Goal: Information Seeking & Learning: Check status

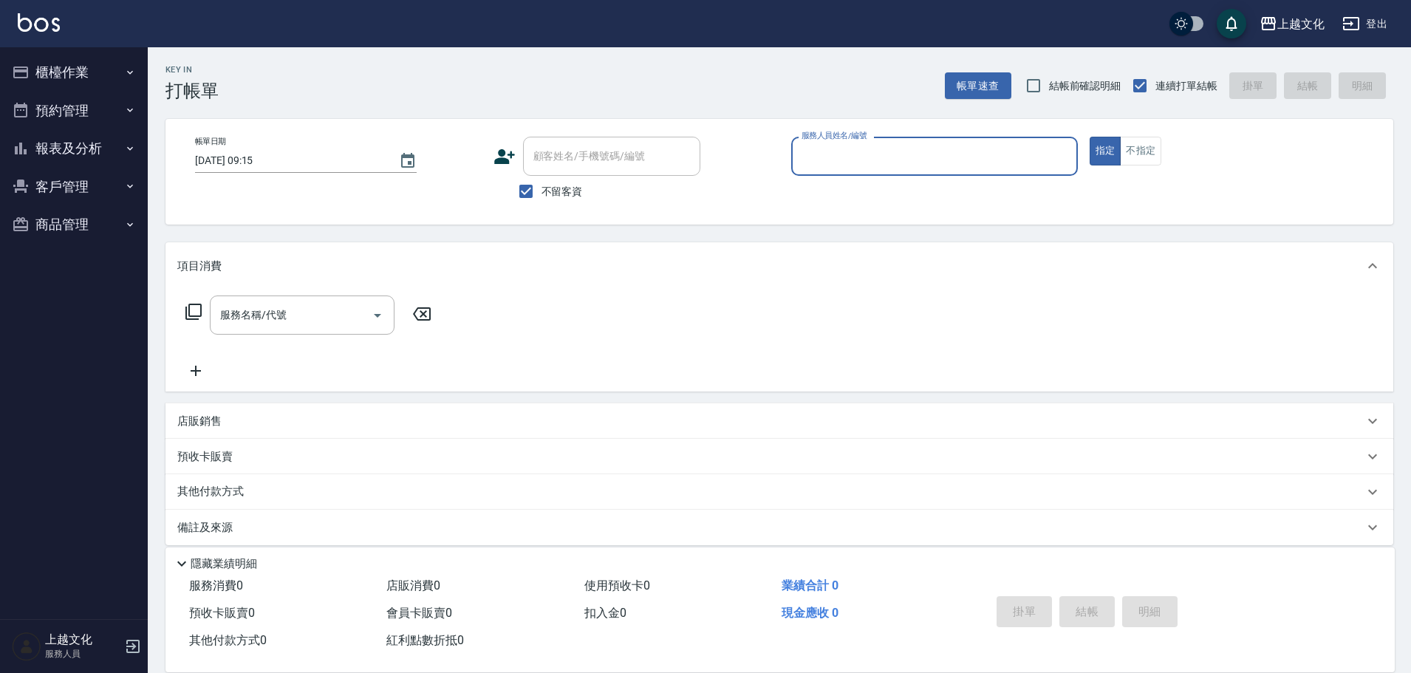
click at [80, 63] on button "櫃檯作業" at bounding box center [74, 72] width 136 height 38
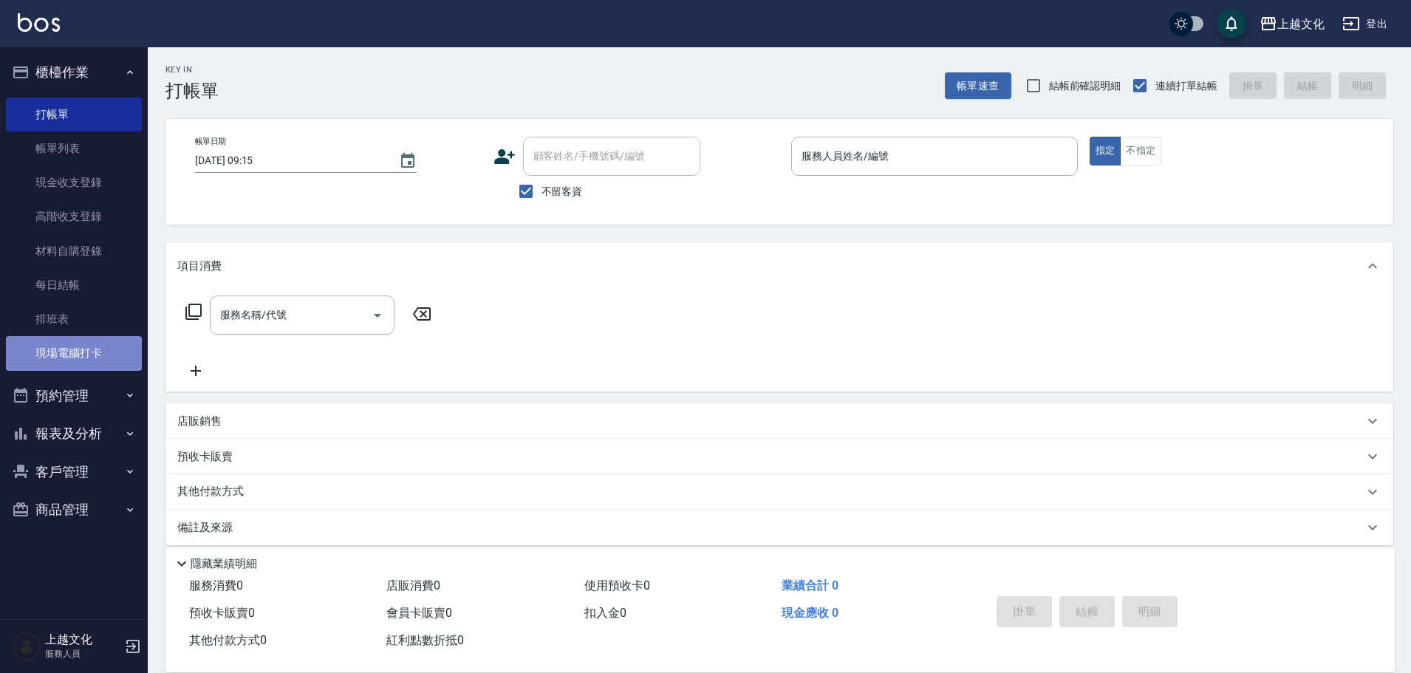
click at [52, 352] on link "現場電腦打卡" at bounding box center [74, 353] width 136 height 34
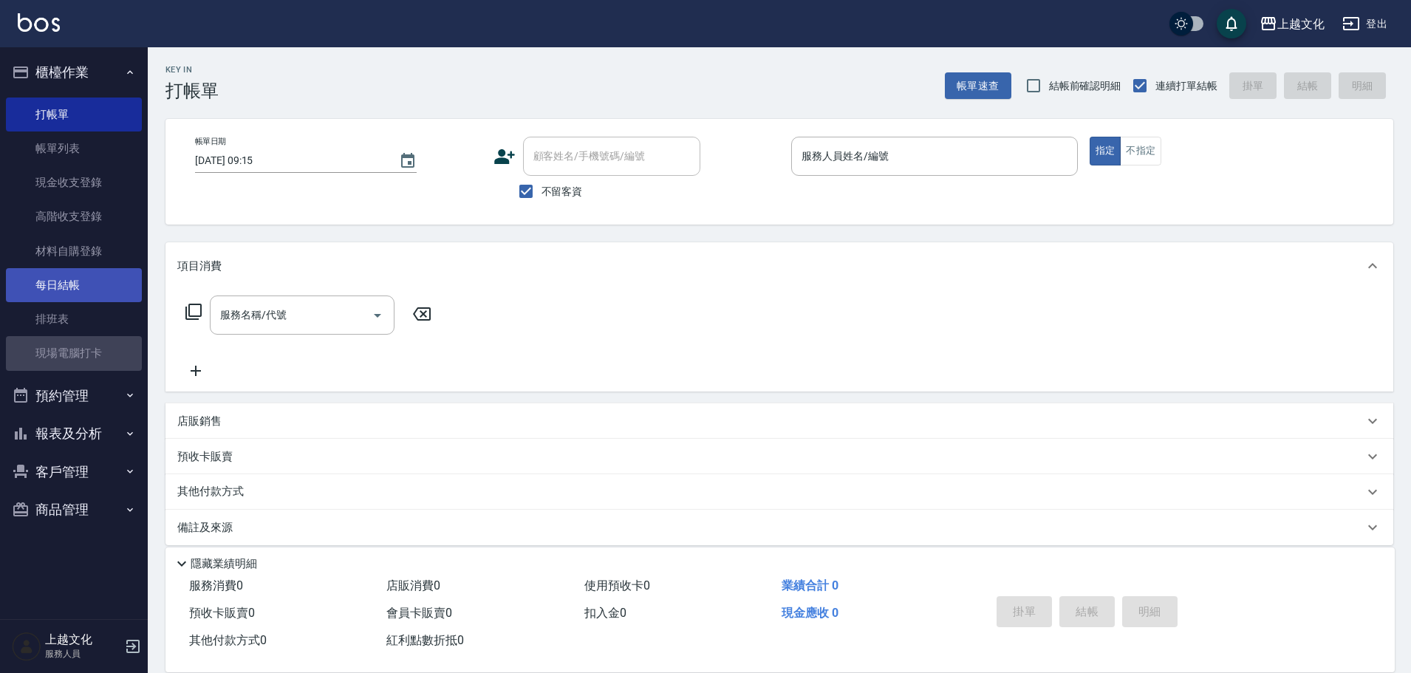
click at [53, 352] on link "現場電腦打卡" at bounding box center [74, 353] width 136 height 34
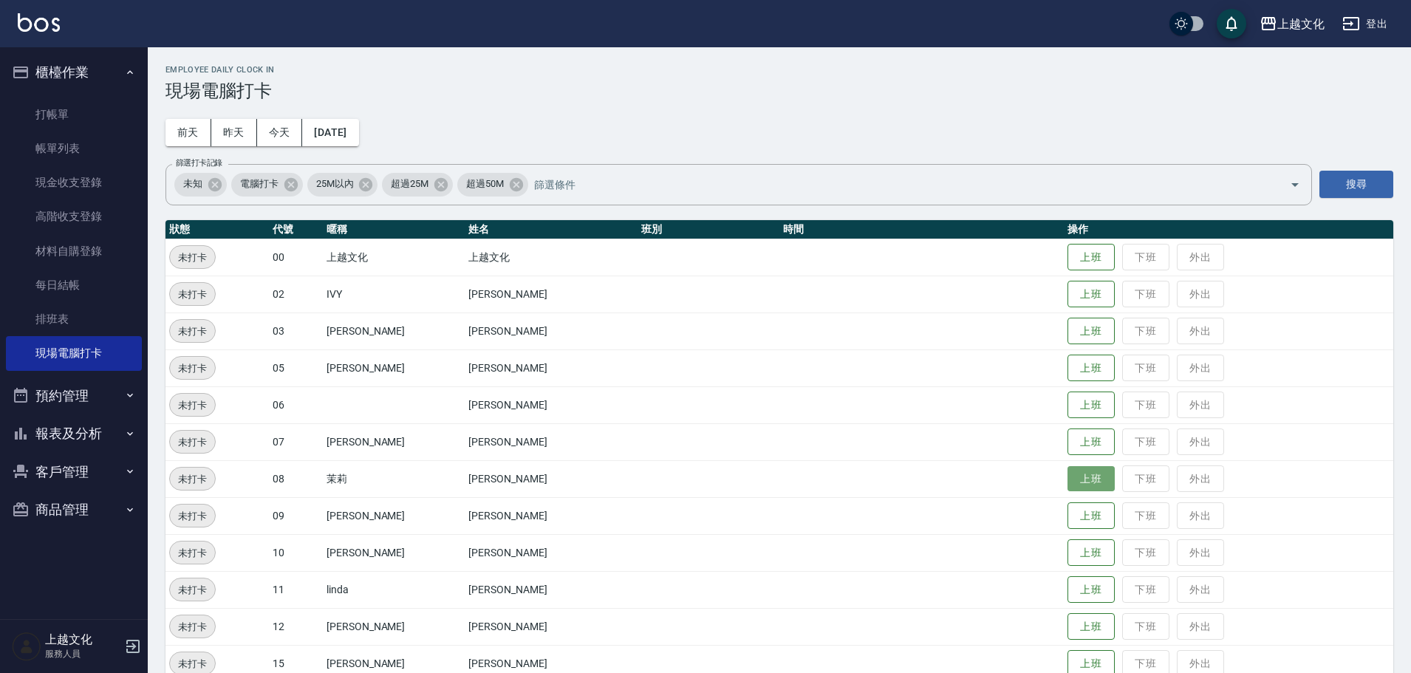
click at [1080, 478] on button "上班" at bounding box center [1091, 479] width 47 height 26
click at [1068, 438] on button "上班" at bounding box center [1091, 442] width 47 height 26
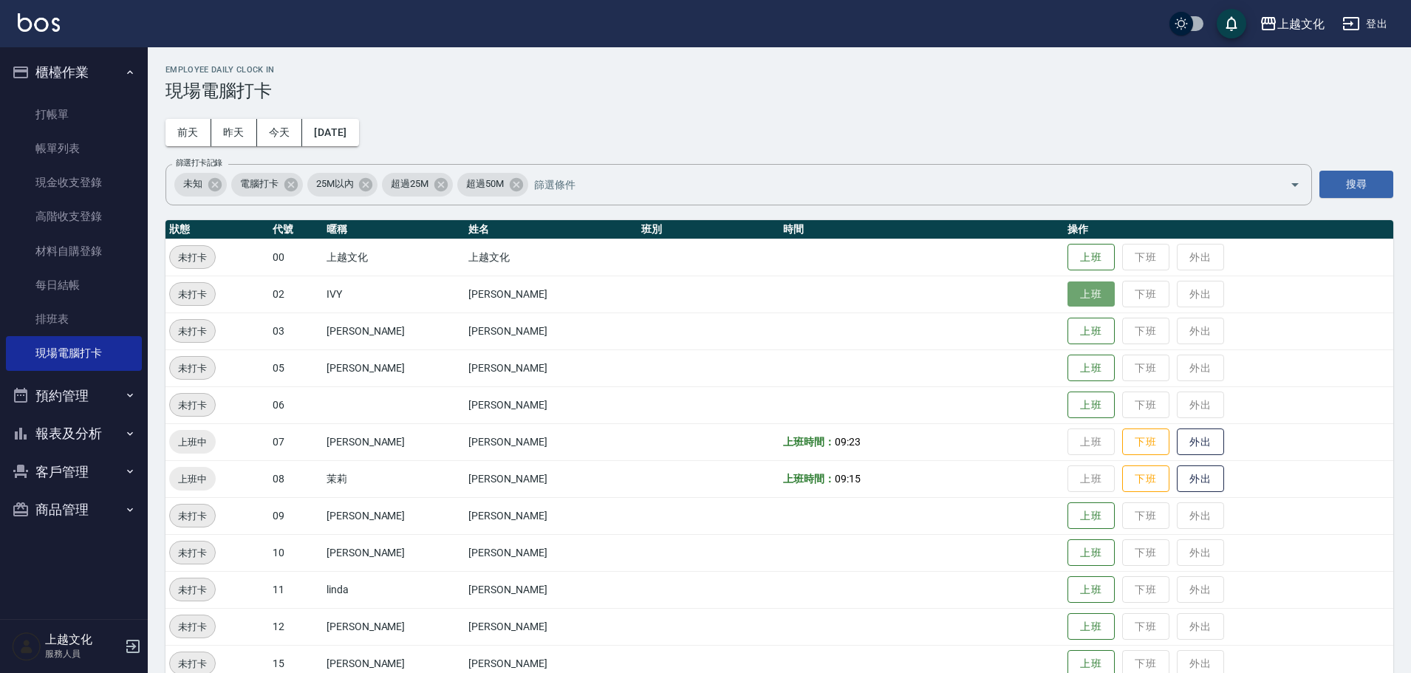
click at [1077, 306] on button "上班" at bounding box center [1091, 294] width 47 height 26
click at [1066, 355] on td "上班 下班 外出" at bounding box center [1229, 367] width 330 height 37
click at [1069, 361] on button "上班" at bounding box center [1091, 368] width 47 height 26
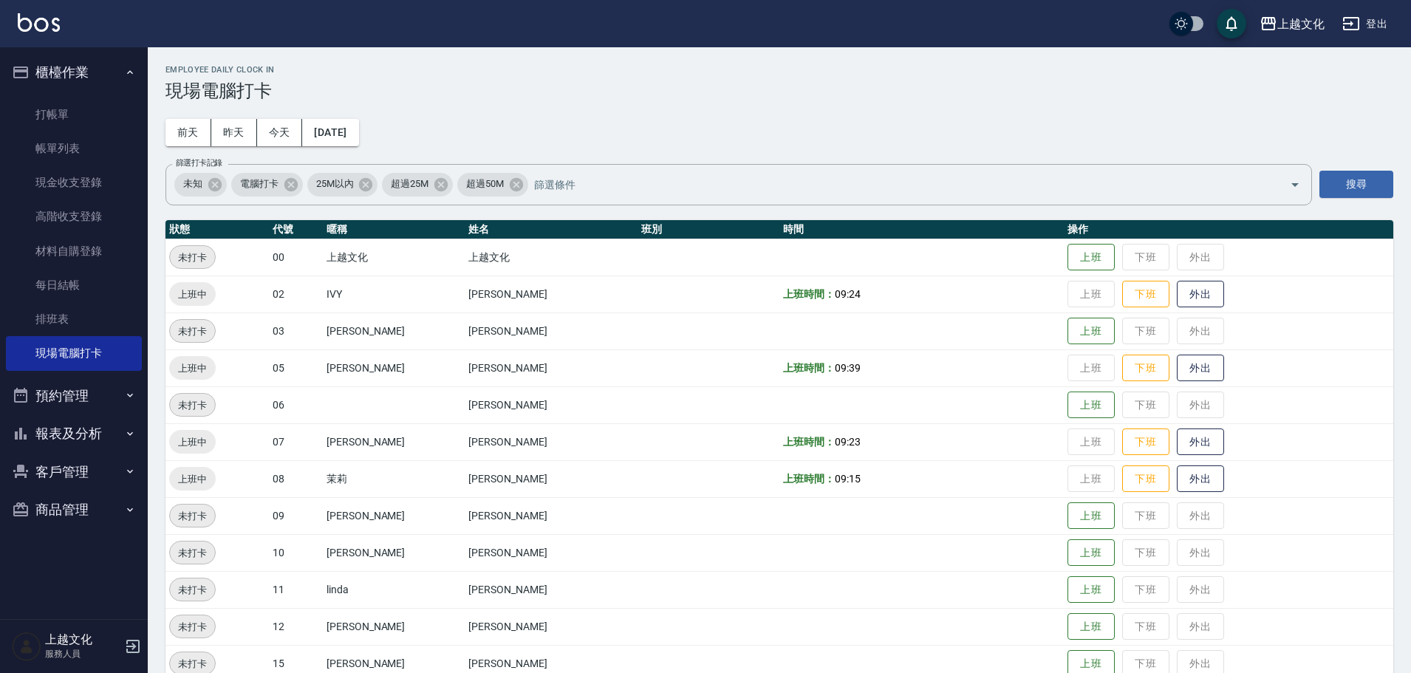
click at [124, 441] on button "報表及分析" at bounding box center [74, 433] width 136 height 38
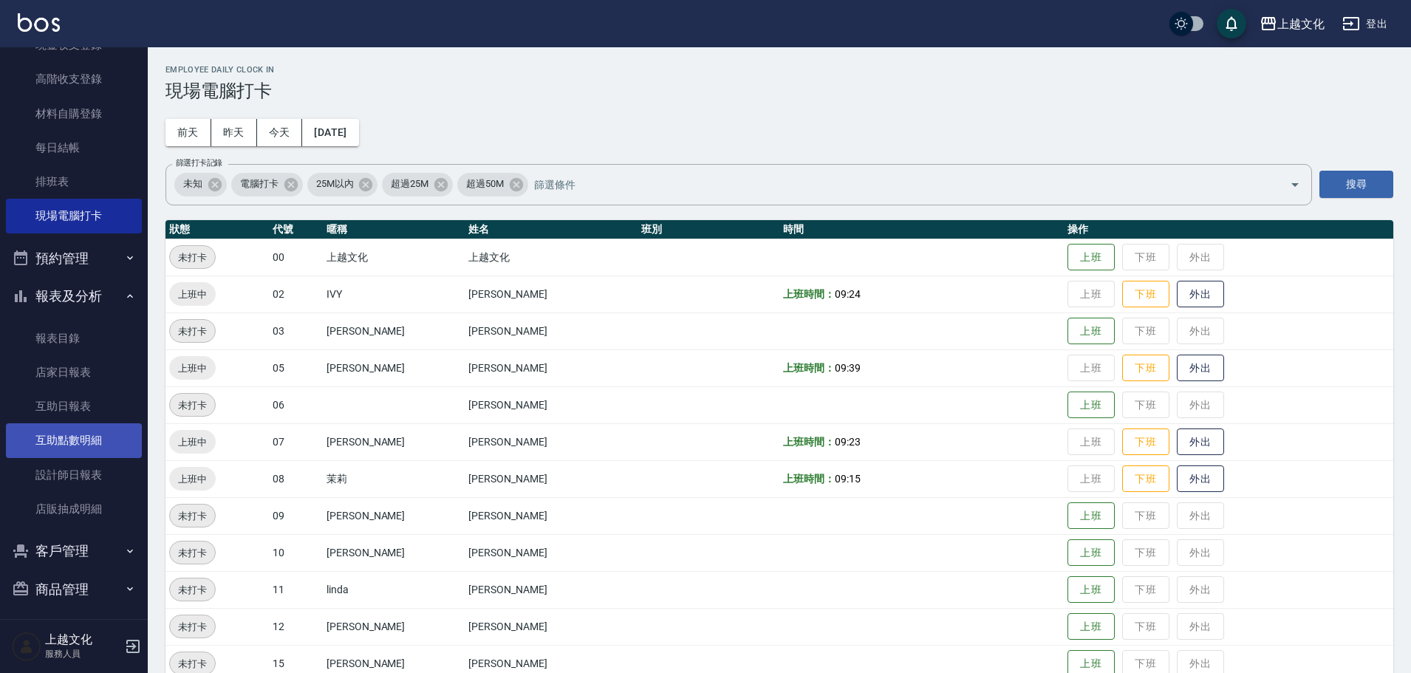
scroll to position [144, 0]
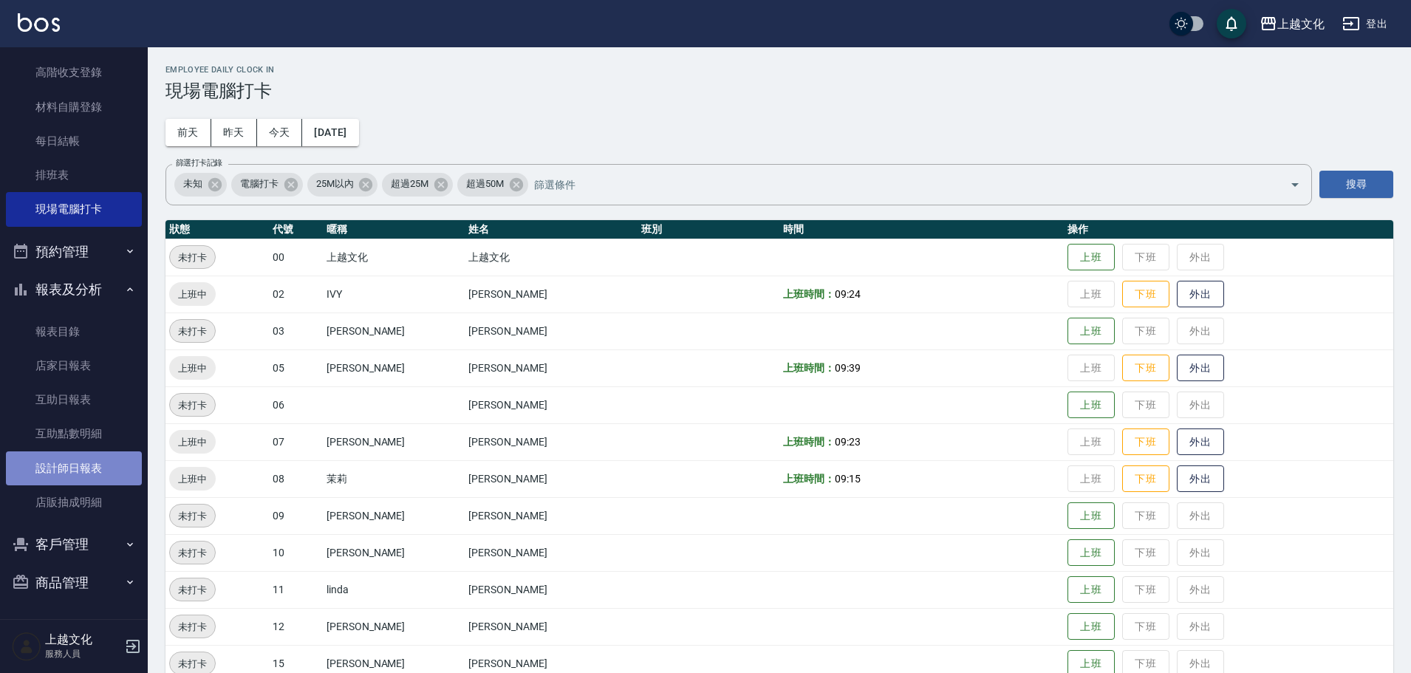
click at [106, 482] on link "設計師日報表" at bounding box center [74, 468] width 136 height 34
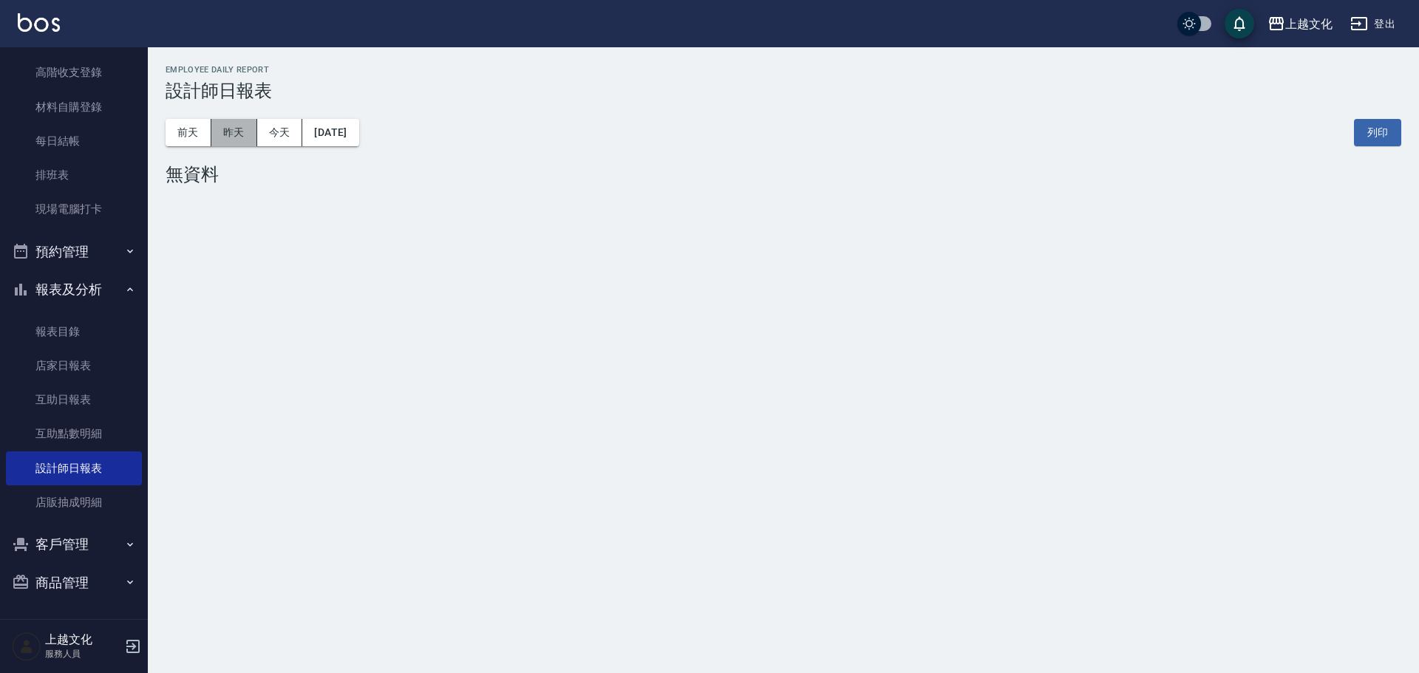
click at [231, 132] on button "昨天" at bounding box center [234, 132] width 46 height 27
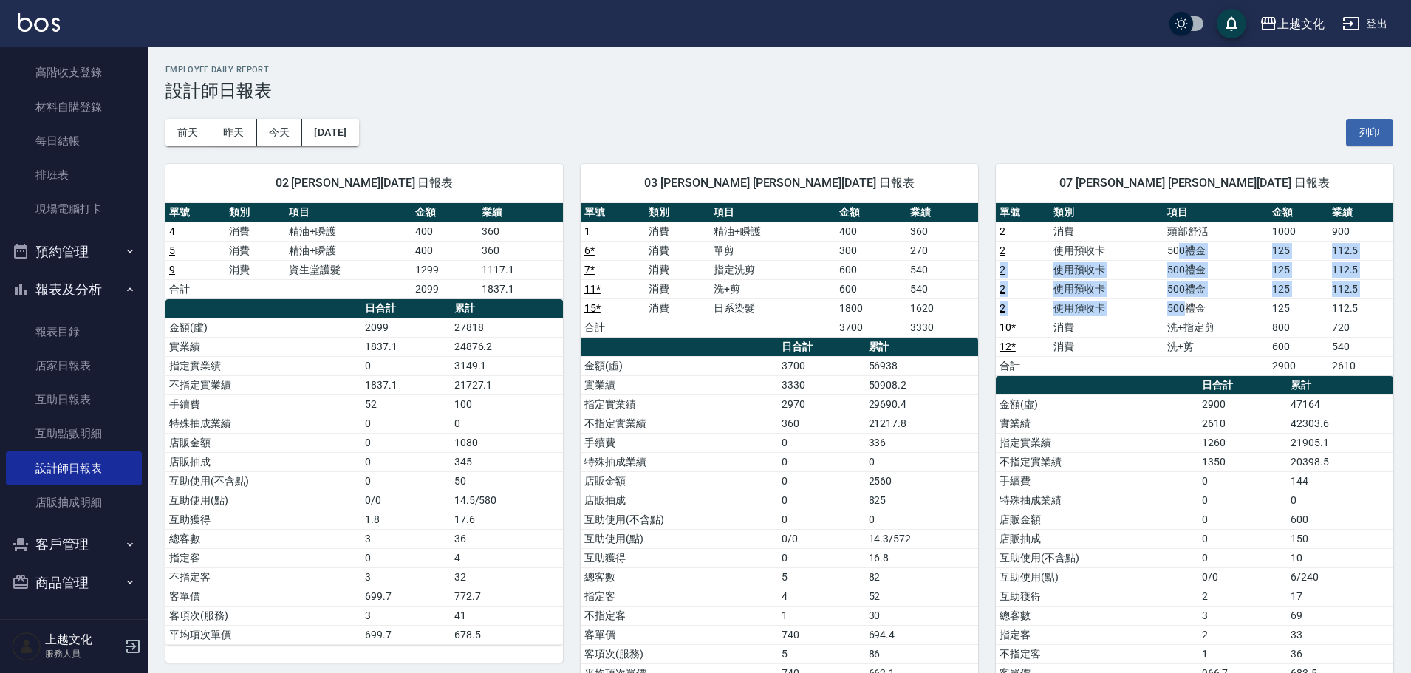
drag, startPoint x: 1179, startPoint y: 251, endPoint x: 1189, endPoint y: 310, distance: 59.2
click at [1189, 310] on tbody "2 消費 頭部舒活 1000 900 2 使用預收卡 500禮金 125 112.5 2 使用預收卡 500禮金 125 112.5 2 使用預收卡 500禮…" at bounding box center [1194, 299] width 397 height 154
click at [1111, 273] on td "使用預收卡" at bounding box center [1107, 269] width 114 height 19
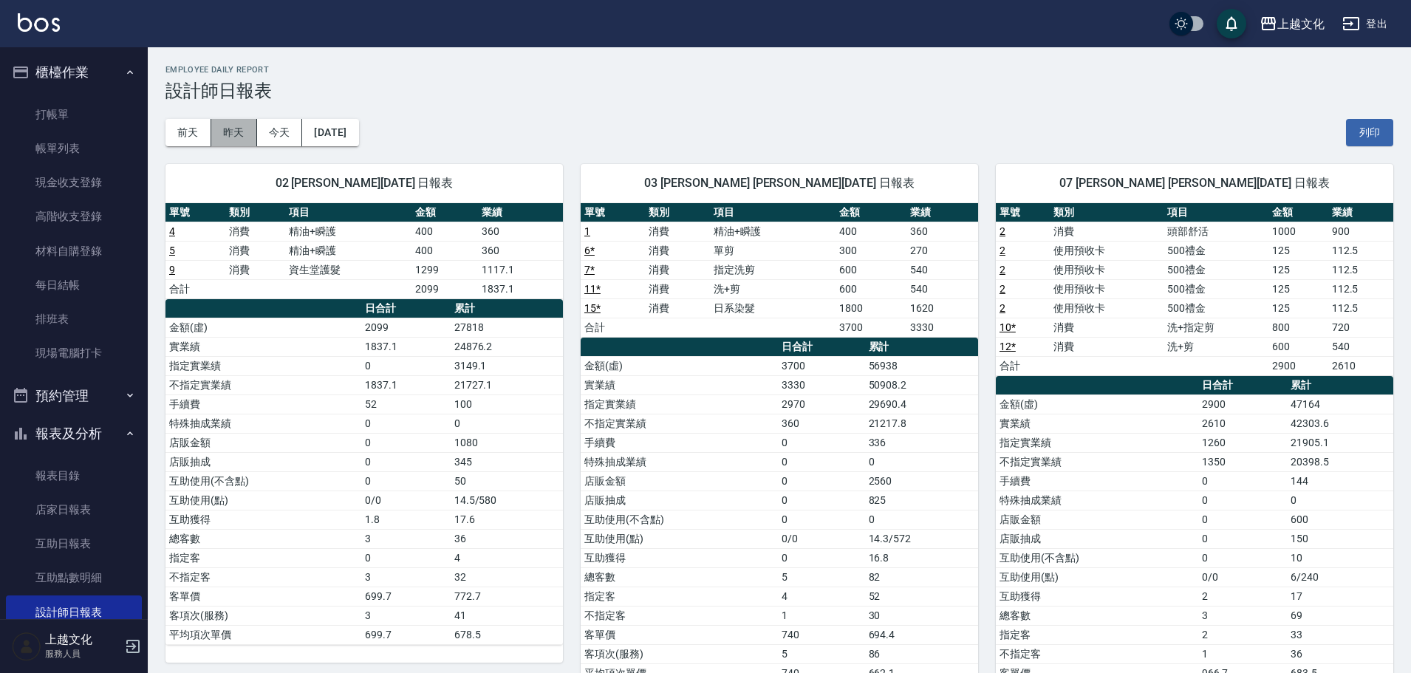
click at [242, 144] on button "昨天" at bounding box center [234, 132] width 46 height 27
click at [221, 129] on button "昨天" at bounding box center [234, 132] width 46 height 27
click at [202, 132] on button "前天" at bounding box center [188, 132] width 46 height 27
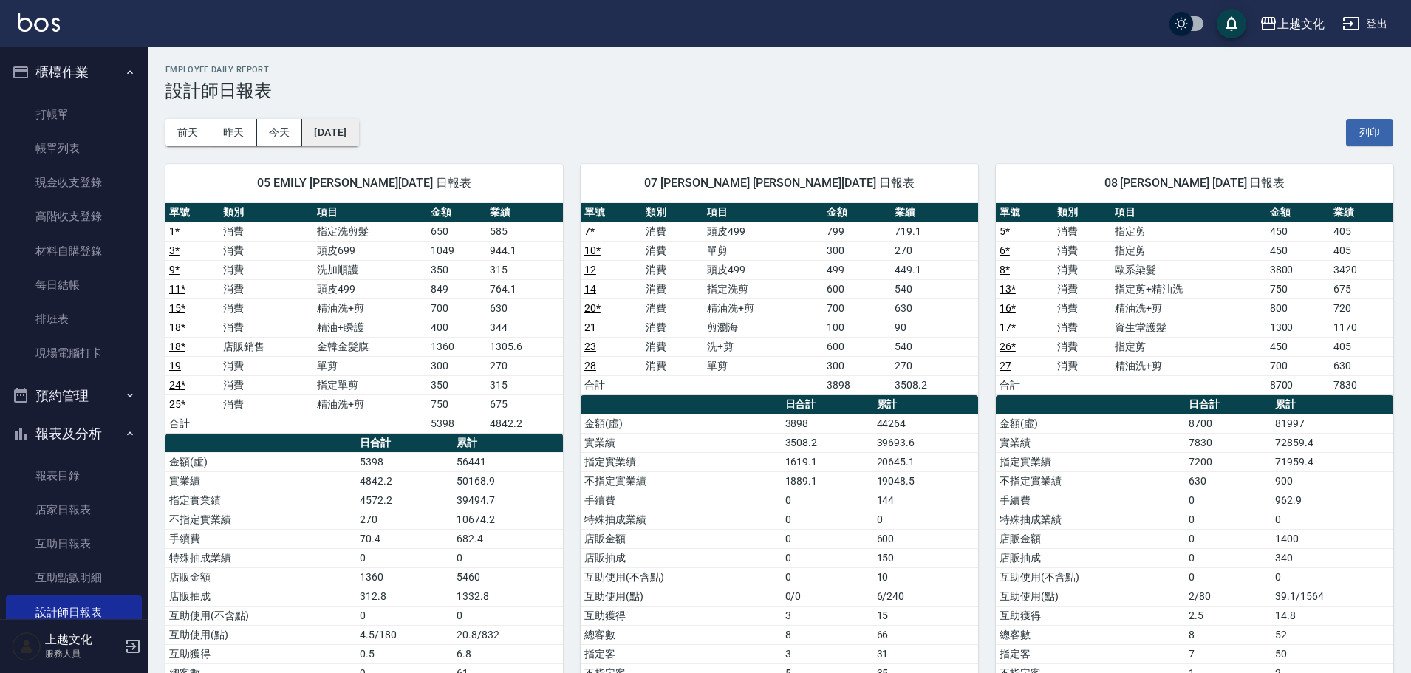
click at [353, 130] on button "[DATE]" at bounding box center [330, 132] width 56 height 27
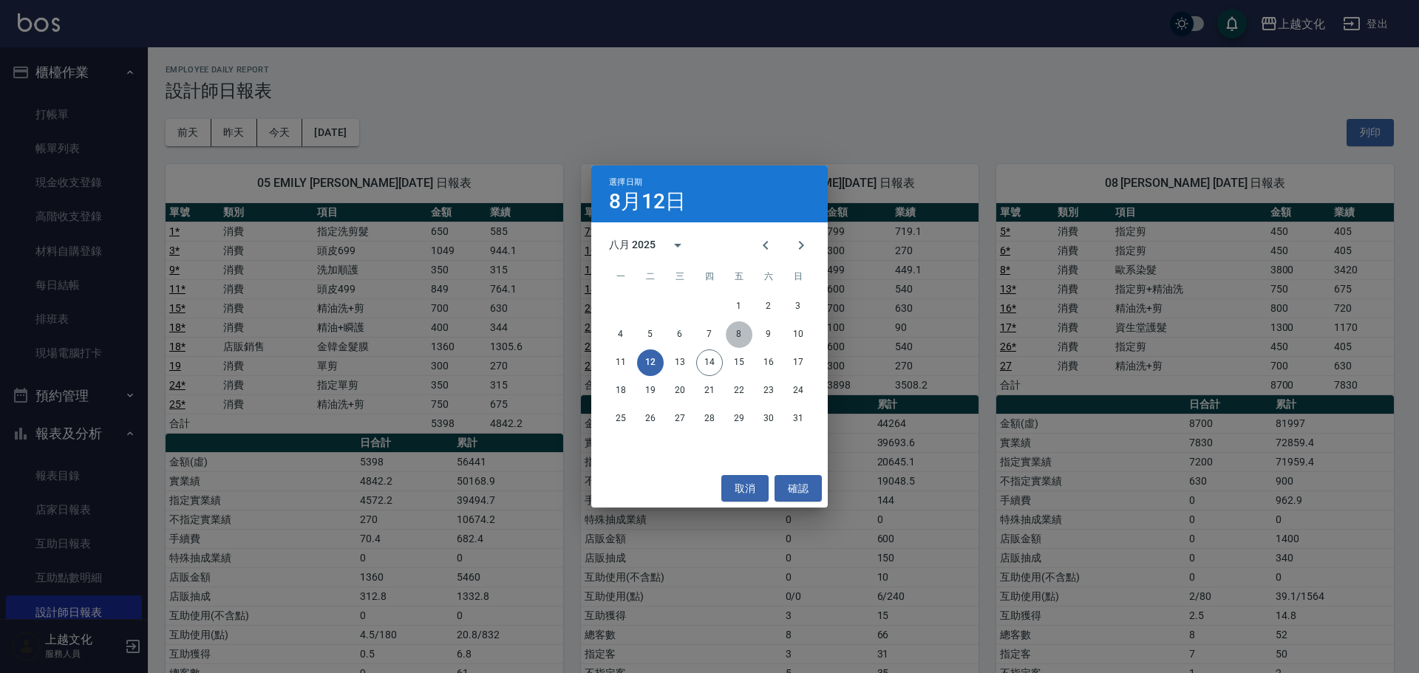
drag, startPoint x: 739, startPoint y: 332, endPoint x: 717, endPoint y: 332, distance: 22.2
click at [731, 332] on button "8" at bounding box center [739, 334] width 27 height 27
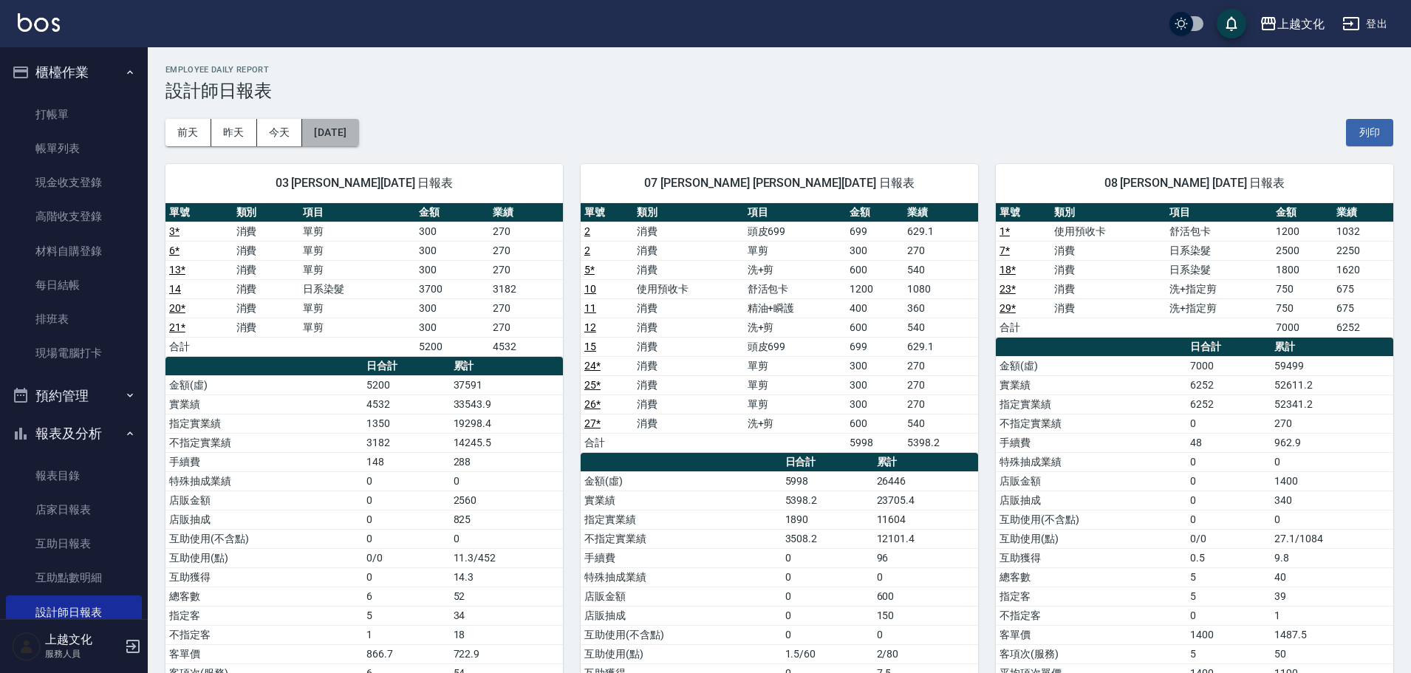
click at [350, 120] on button "[DATE]" at bounding box center [330, 132] width 56 height 27
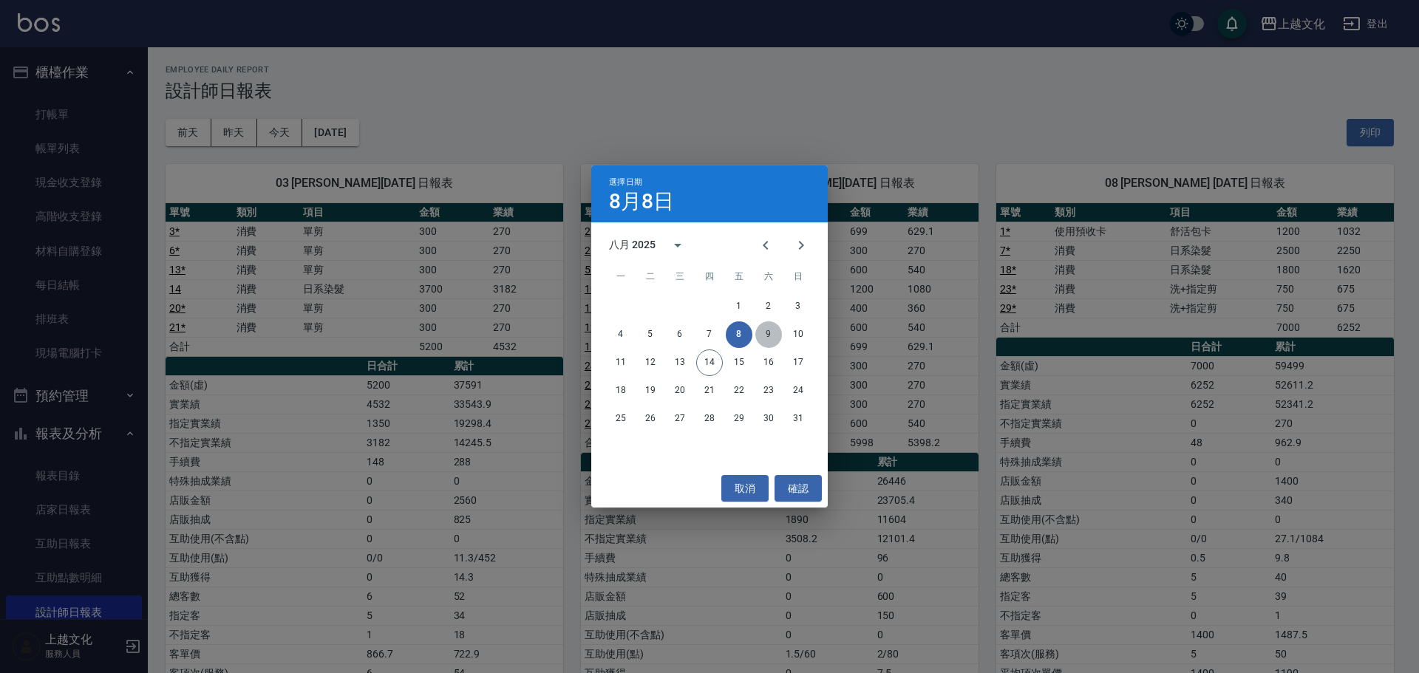
click at [770, 326] on button "9" at bounding box center [768, 334] width 27 height 27
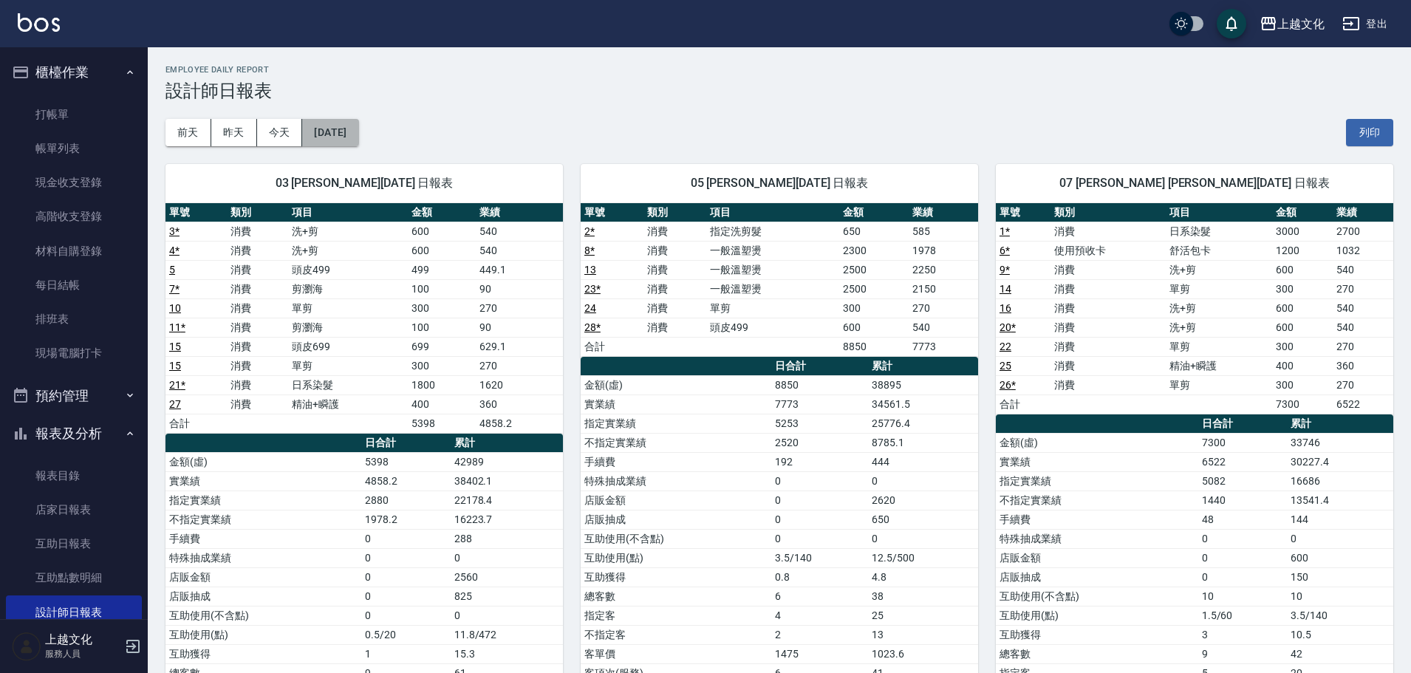
click at [348, 134] on button "[DATE]" at bounding box center [330, 132] width 56 height 27
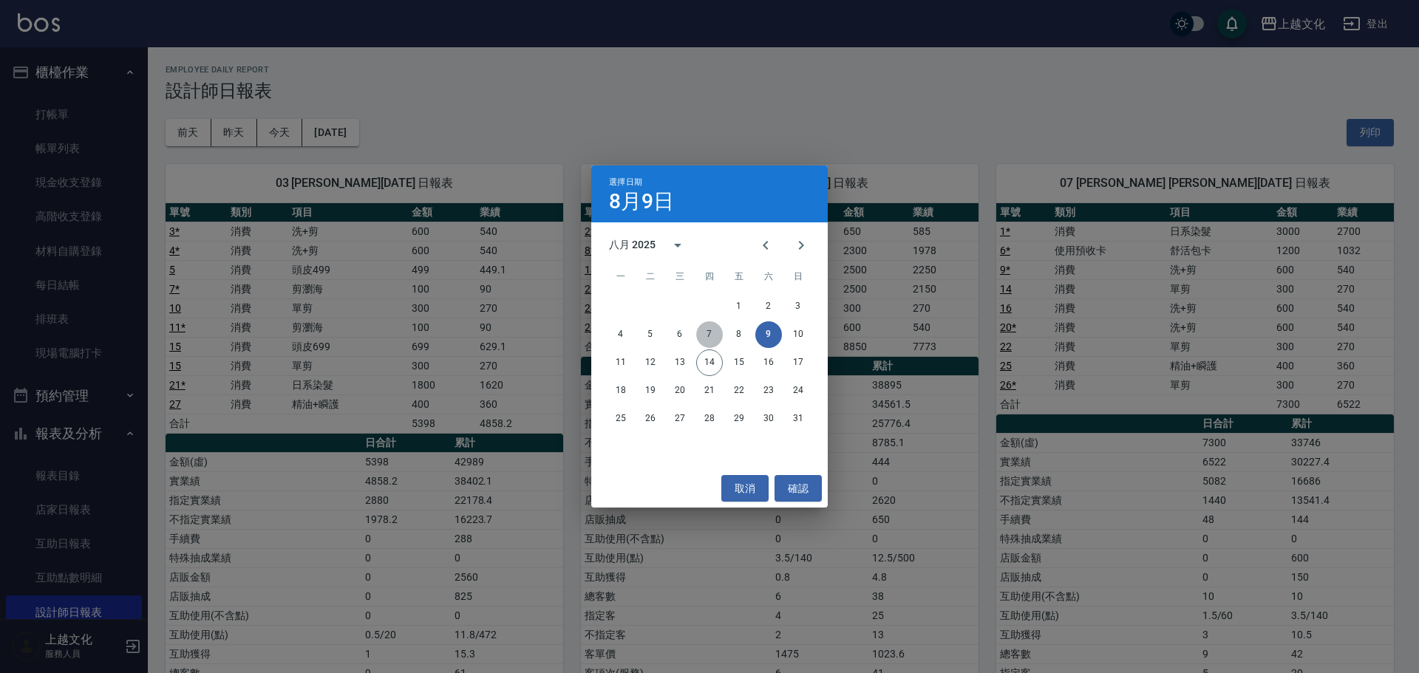
click at [698, 336] on button "7" at bounding box center [709, 334] width 27 height 27
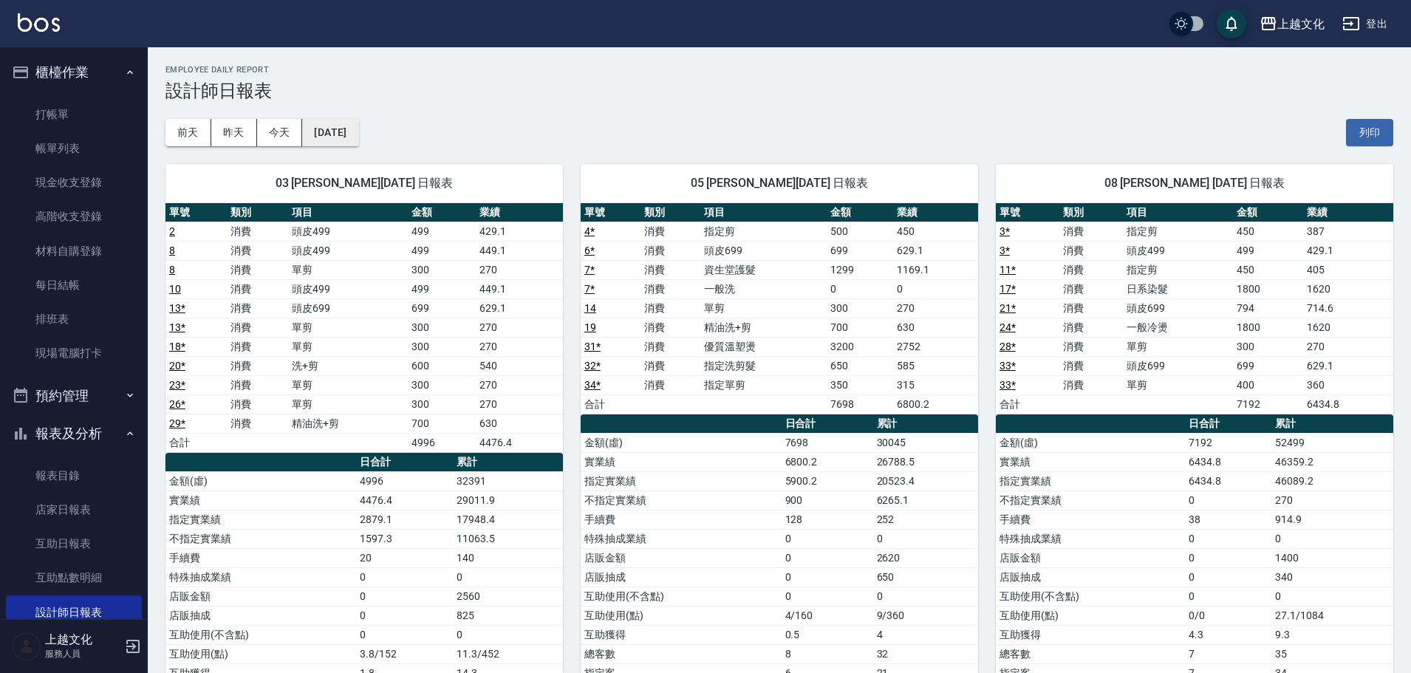
click at [331, 134] on button "[DATE]" at bounding box center [330, 132] width 56 height 27
click at [358, 128] on button "[DATE]" at bounding box center [330, 132] width 56 height 27
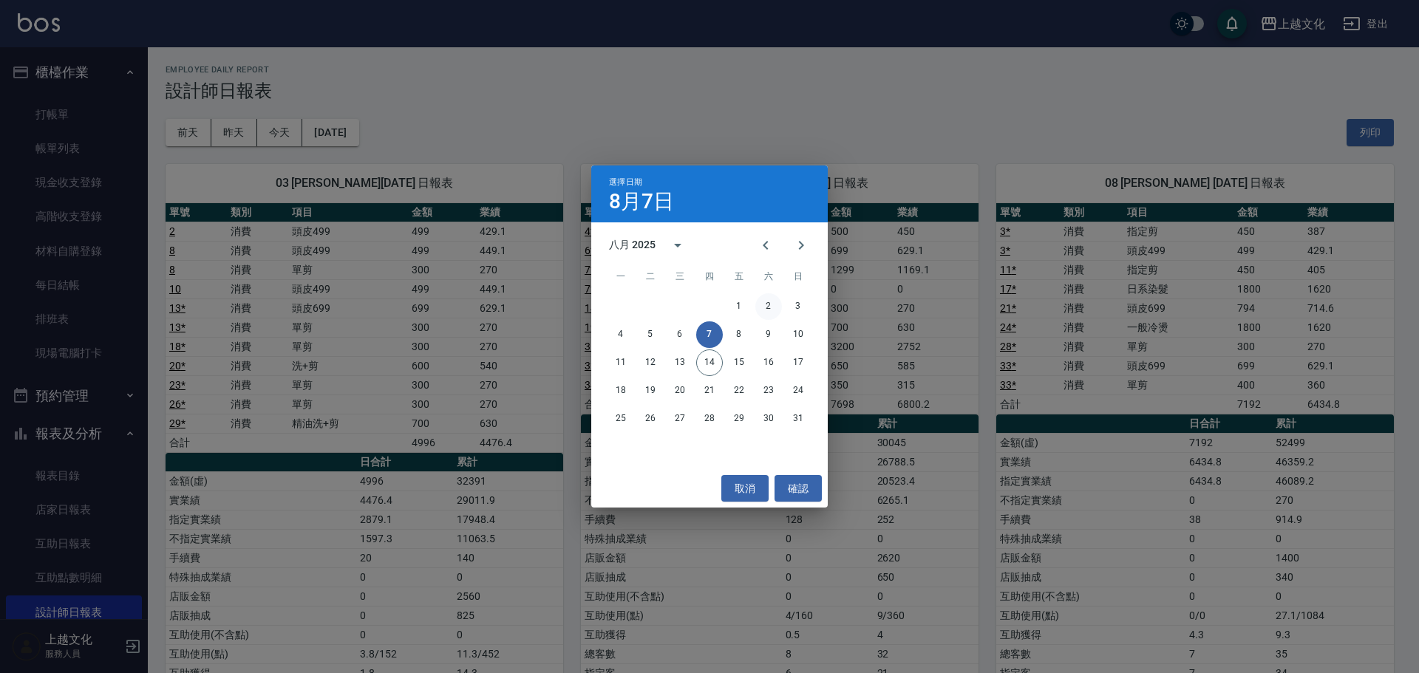
click at [766, 307] on button "2" at bounding box center [768, 306] width 27 height 27
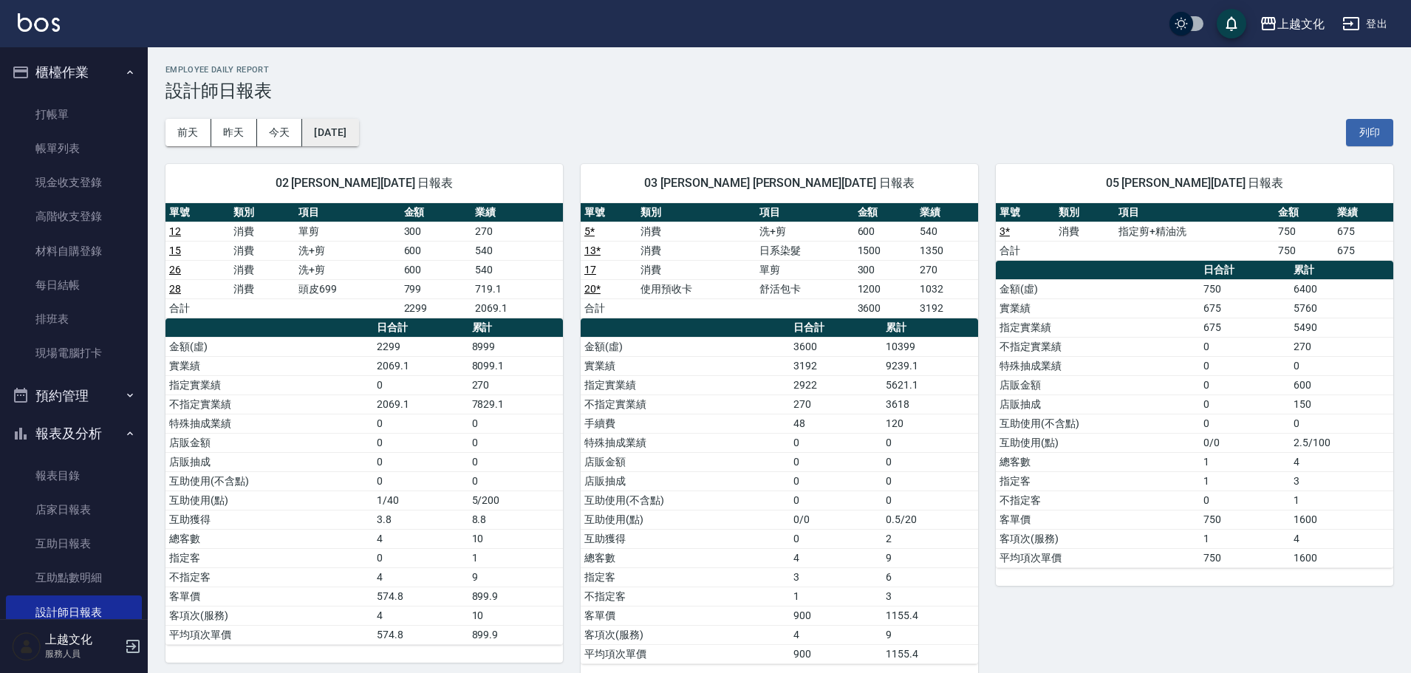
click at [358, 129] on button "[DATE]" at bounding box center [330, 132] width 56 height 27
click at [276, 130] on button "今天" at bounding box center [280, 132] width 46 height 27
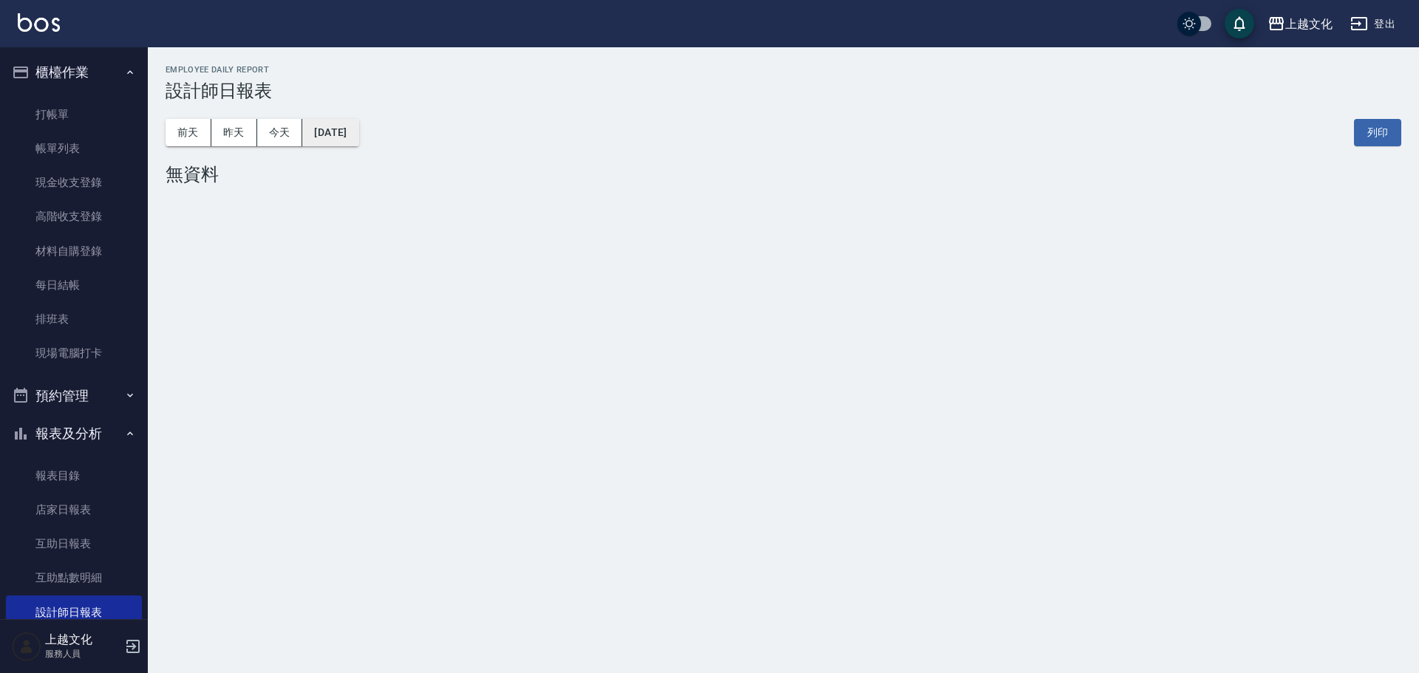
click at [336, 132] on button "[DATE]" at bounding box center [330, 132] width 56 height 27
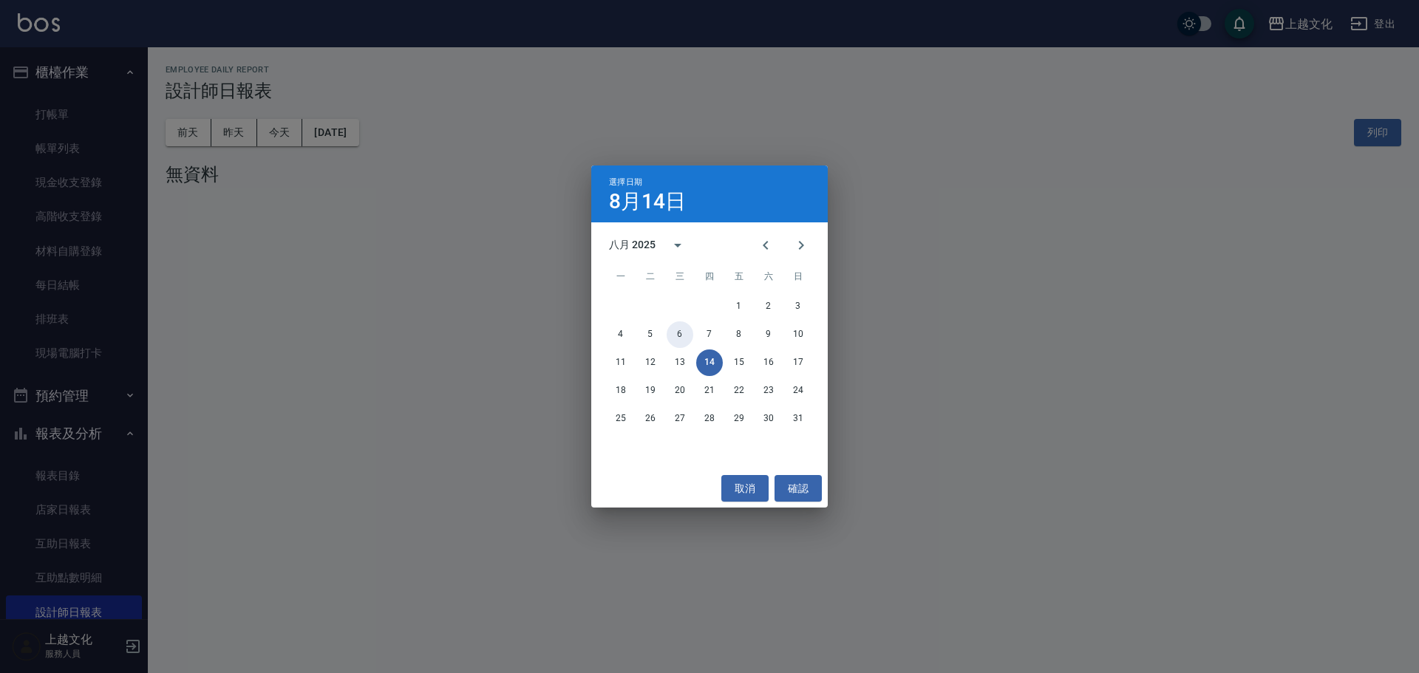
click at [682, 333] on button "6" at bounding box center [679, 334] width 27 height 27
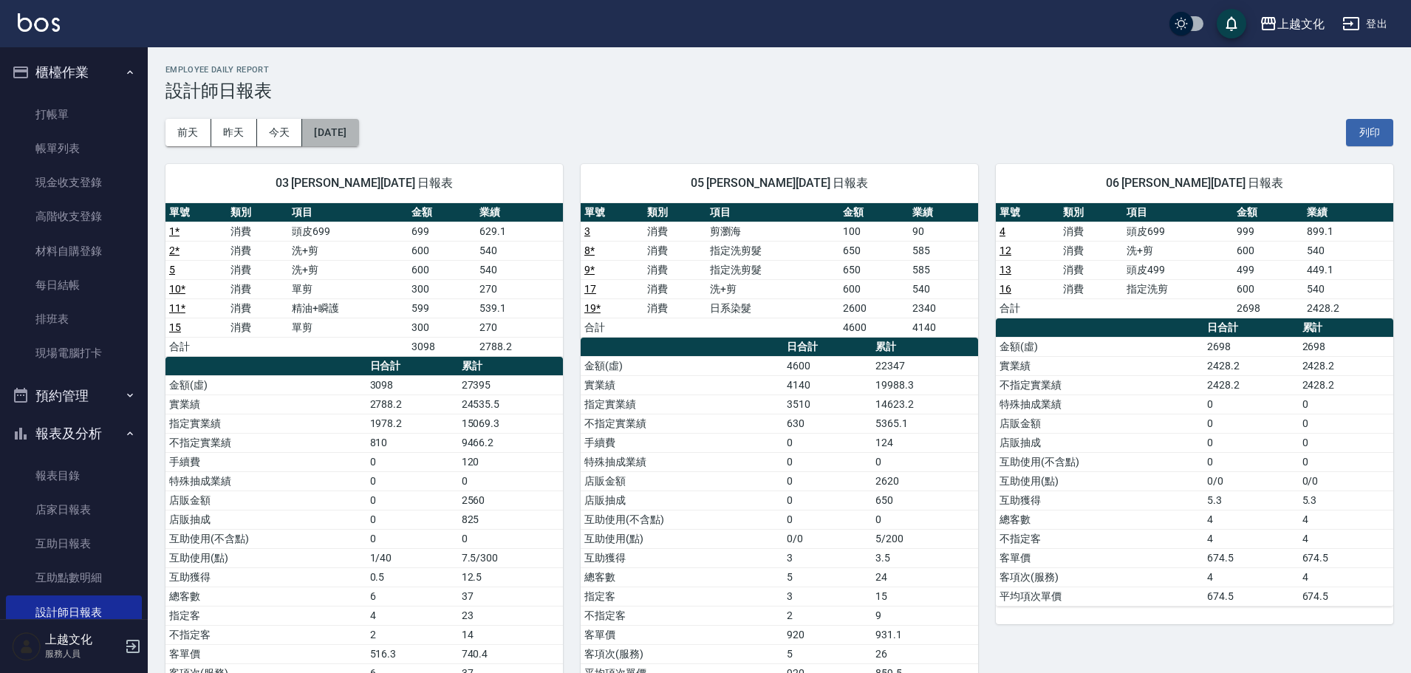
click at [332, 126] on button "[DATE]" at bounding box center [330, 132] width 56 height 27
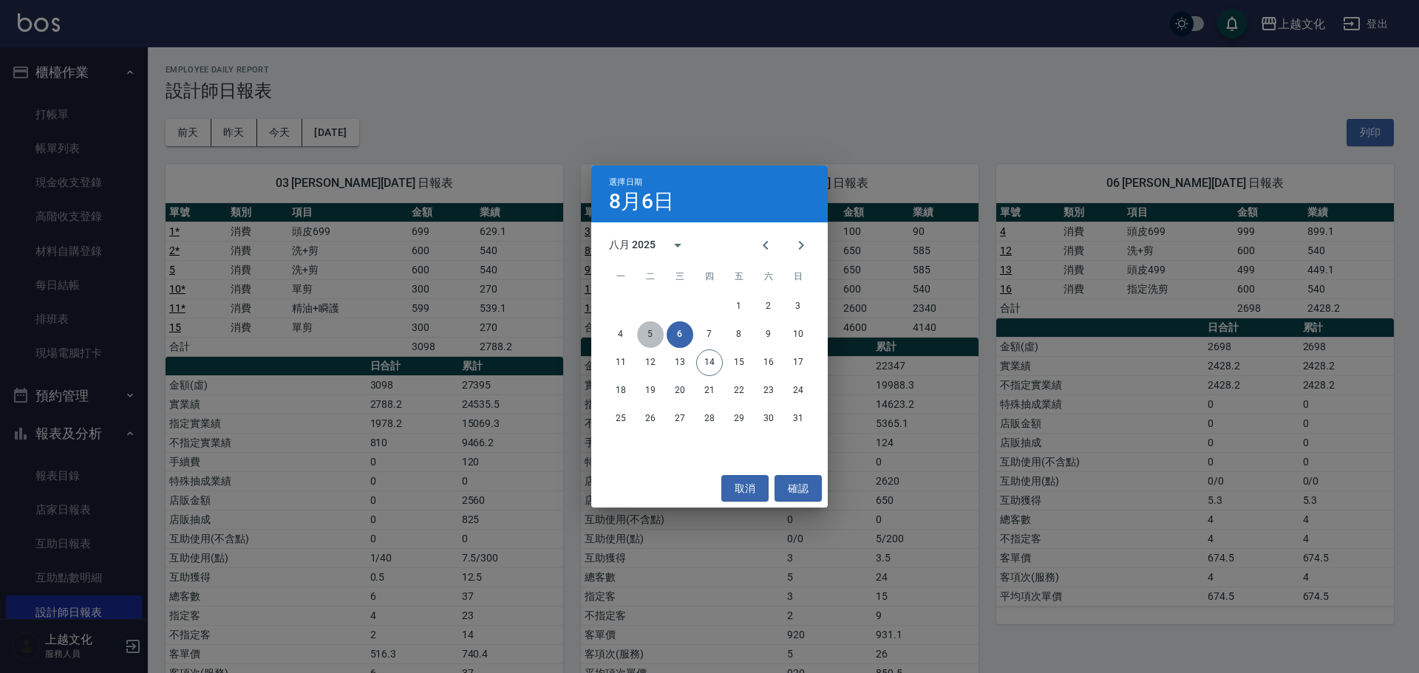
click at [641, 333] on button "5" at bounding box center [650, 334] width 27 height 27
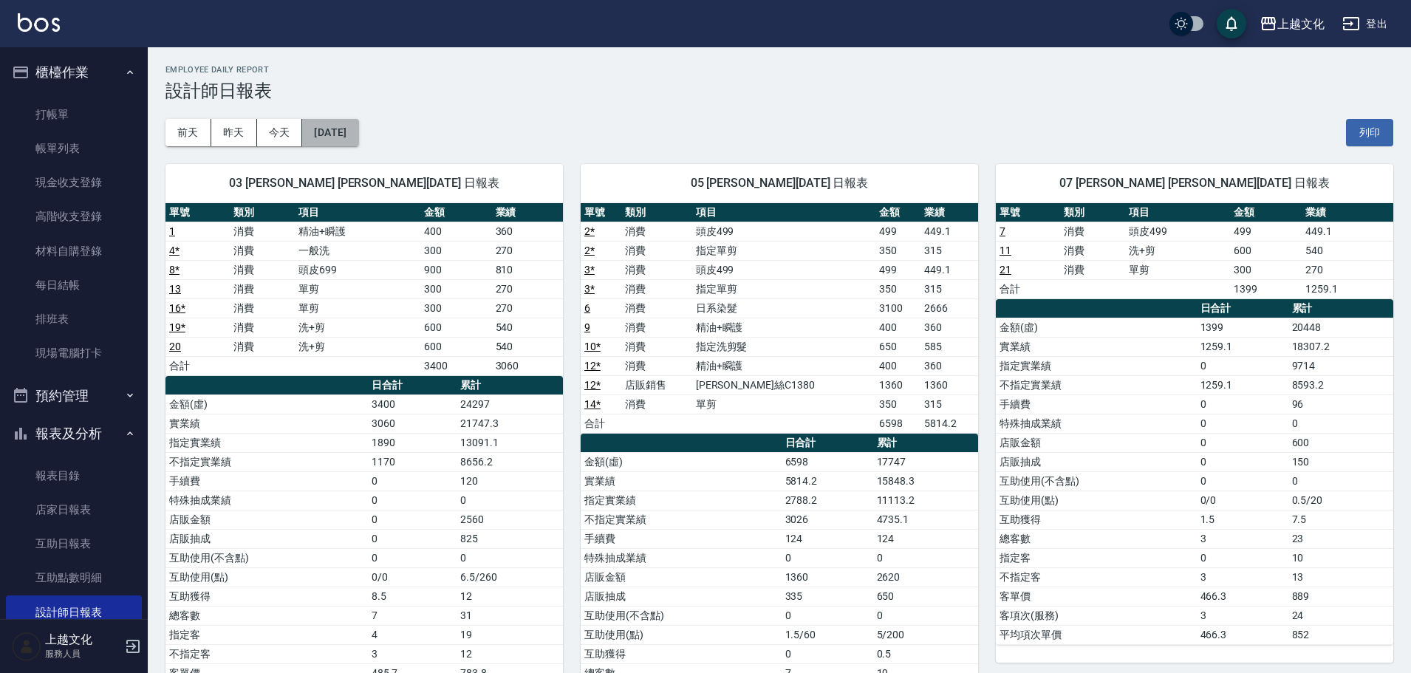
click at [356, 127] on button "[DATE]" at bounding box center [330, 132] width 56 height 27
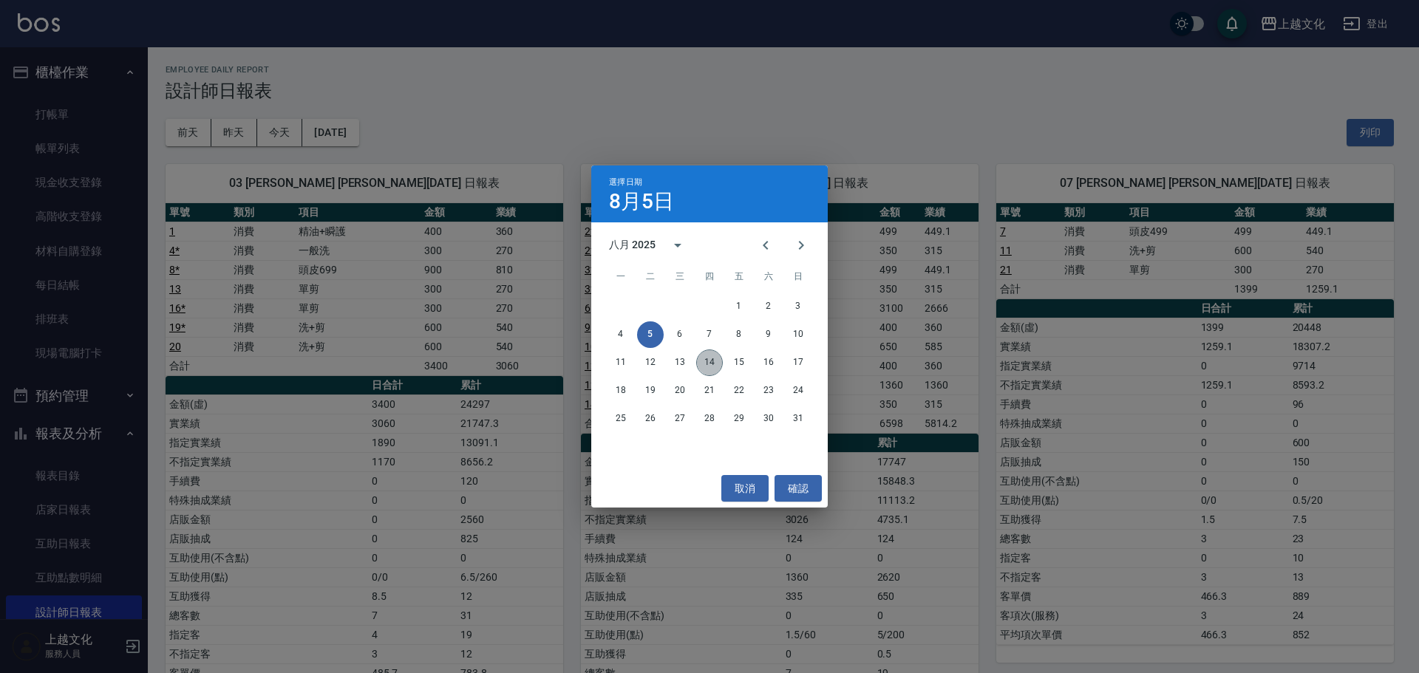
click at [698, 361] on button "14" at bounding box center [709, 362] width 27 height 27
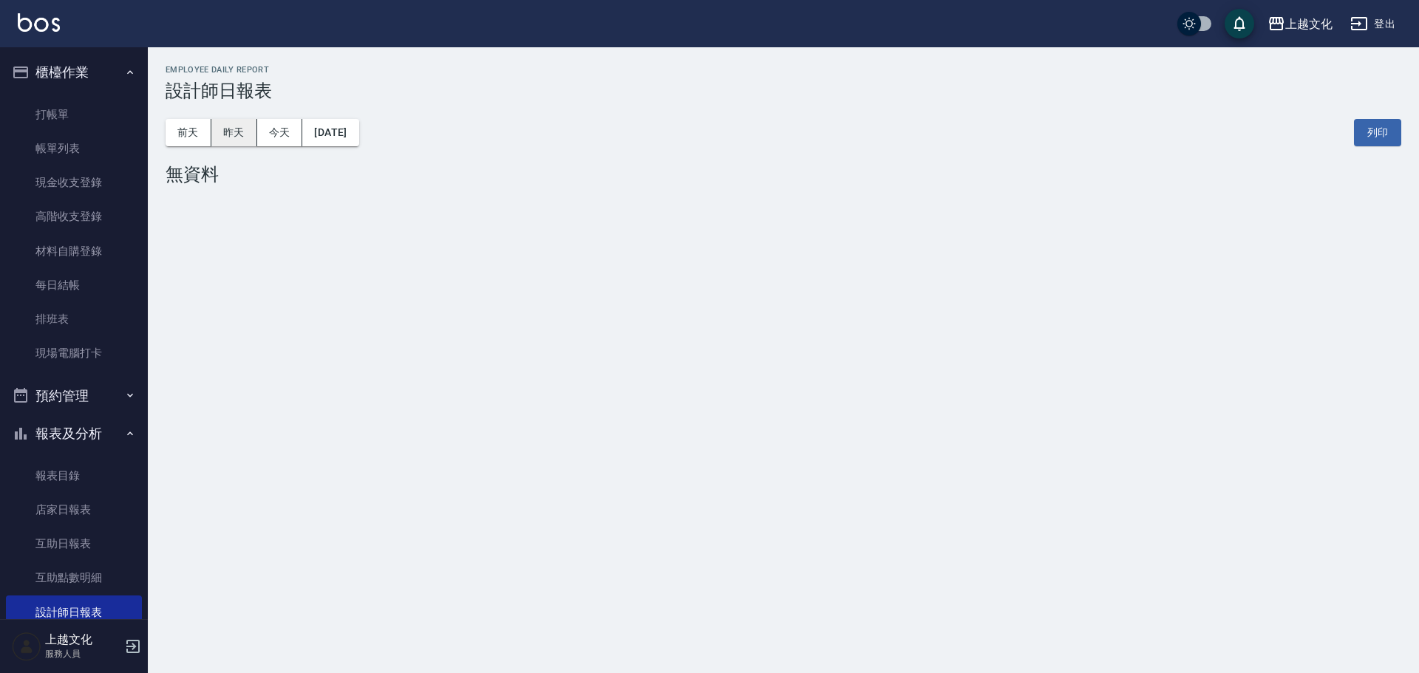
click at [247, 125] on button "昨天" at bounding box center [234, 132] width 46 height 27
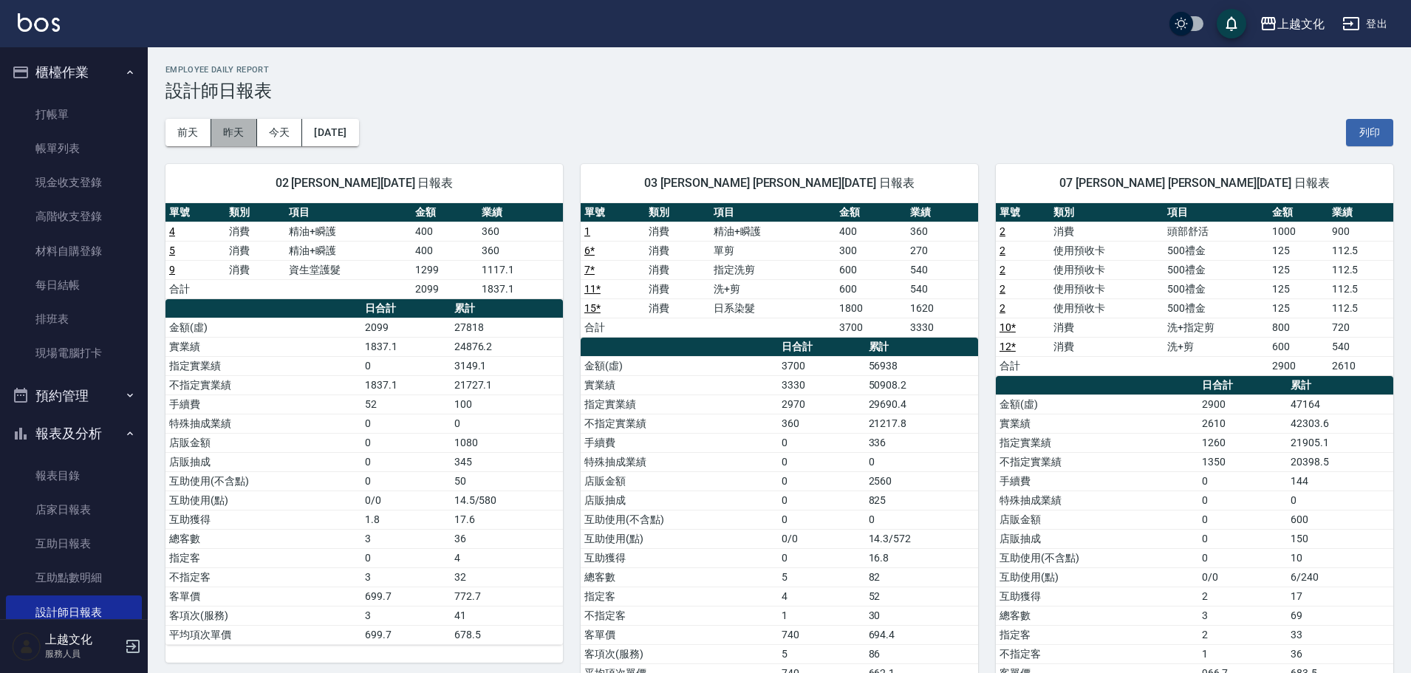
click at [223, 137] on button "昨天" at bounding box center [234, 132] width 46 height 27
click at [192, 134] on button "前天" at bounding box center [188, 132] width 46 height 27
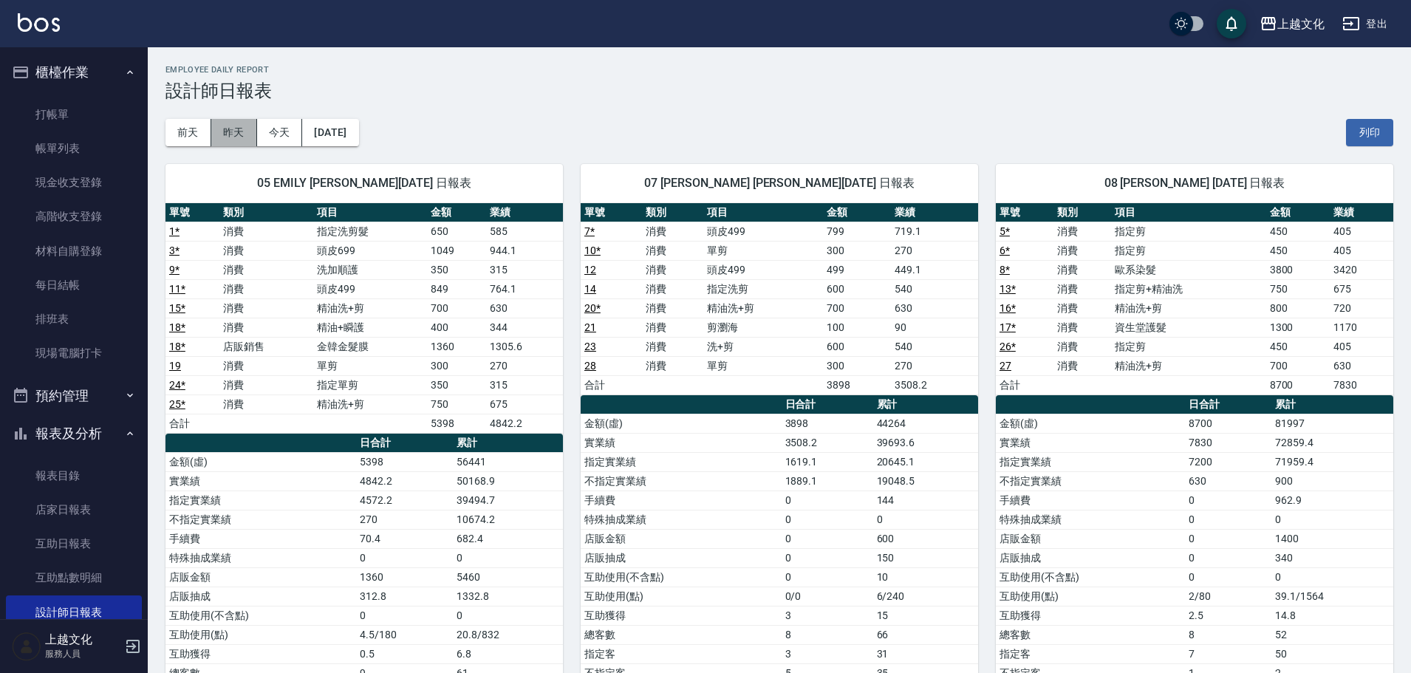
click at [236, 132] on button "昨天" at bounding box center [234, 132] width 46 height 27
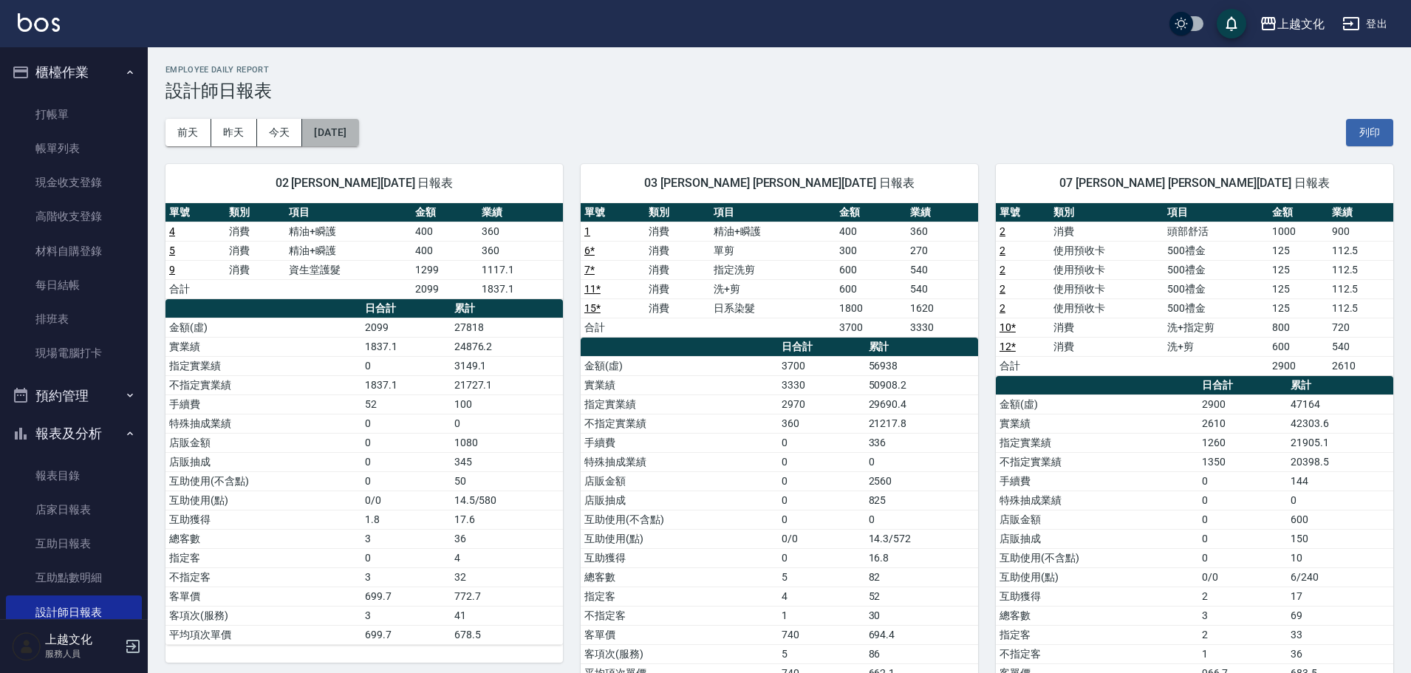
click at [339, 123] on button "[DATE]" at bounding box center [330, 132] width 56 height 27
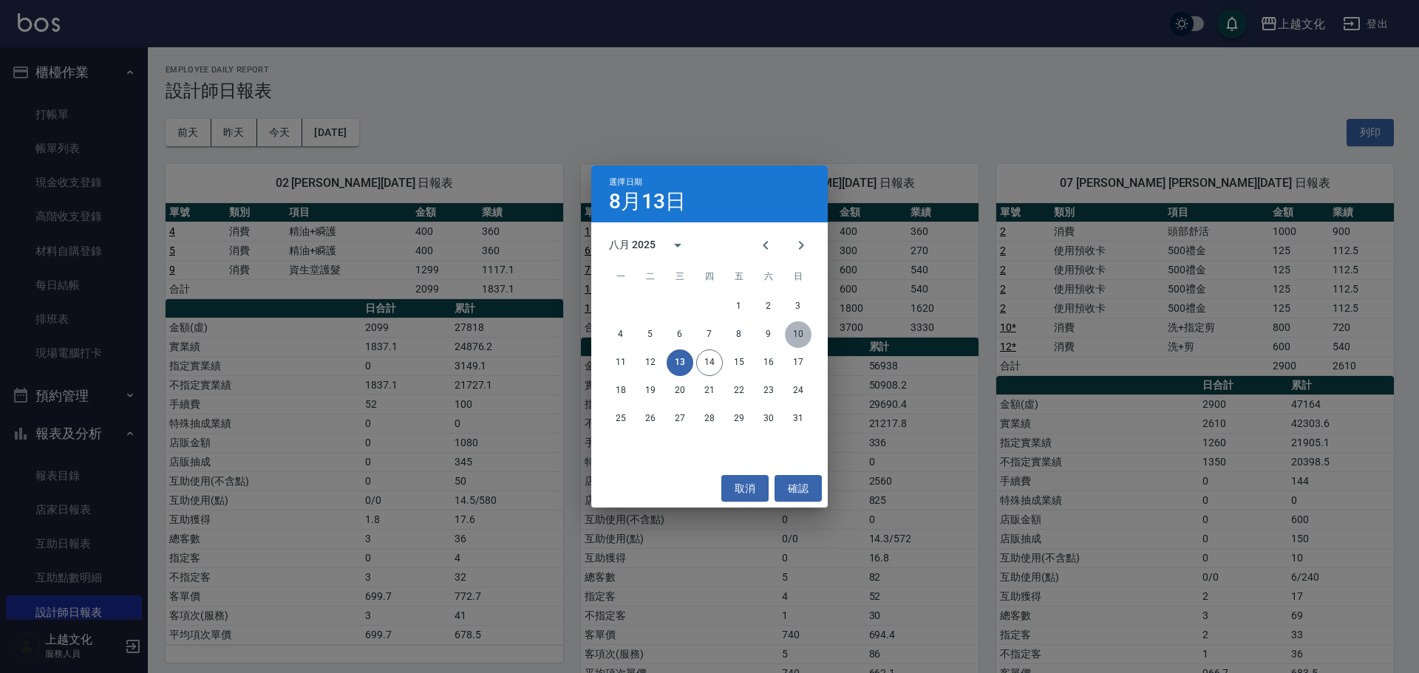
click at [794, 335] on button "10" at bounding box center [798, 334] width 27 height 27
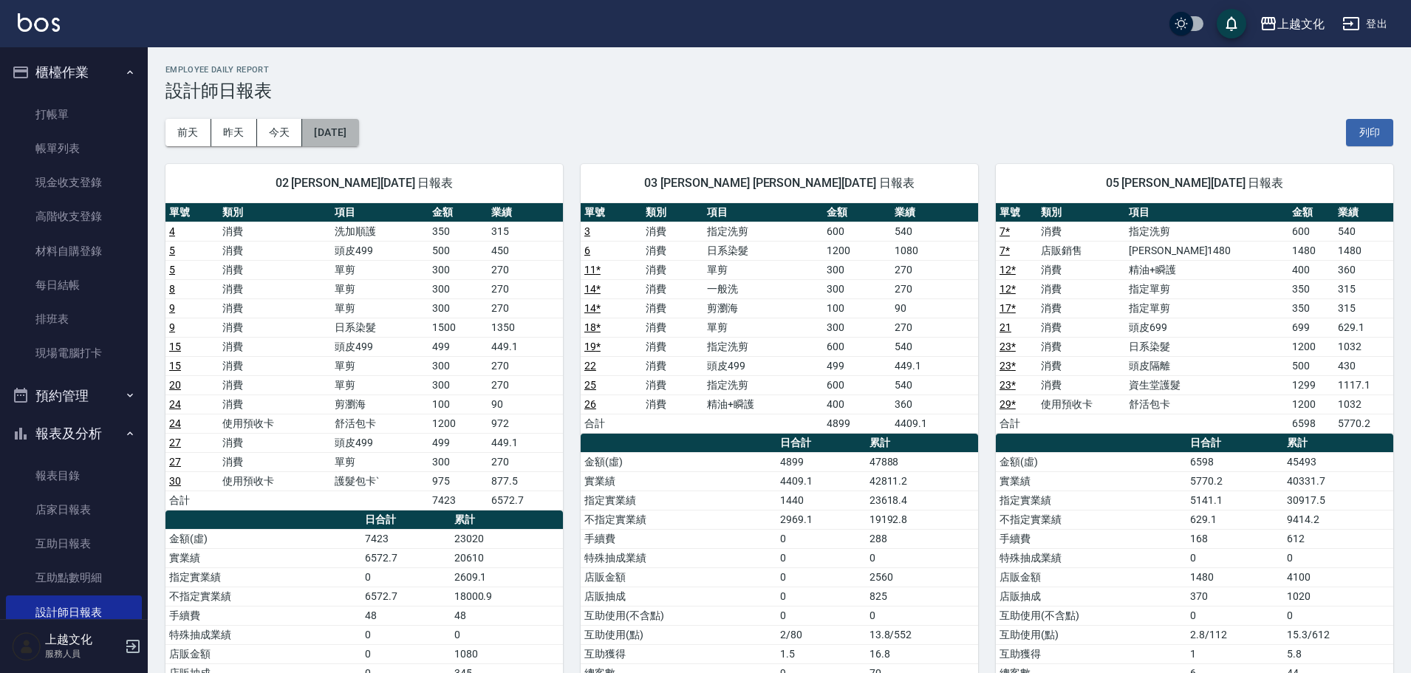
click at [333, 130] on button "[DATE]" at bounding box center [330, 132] width 56 height 27
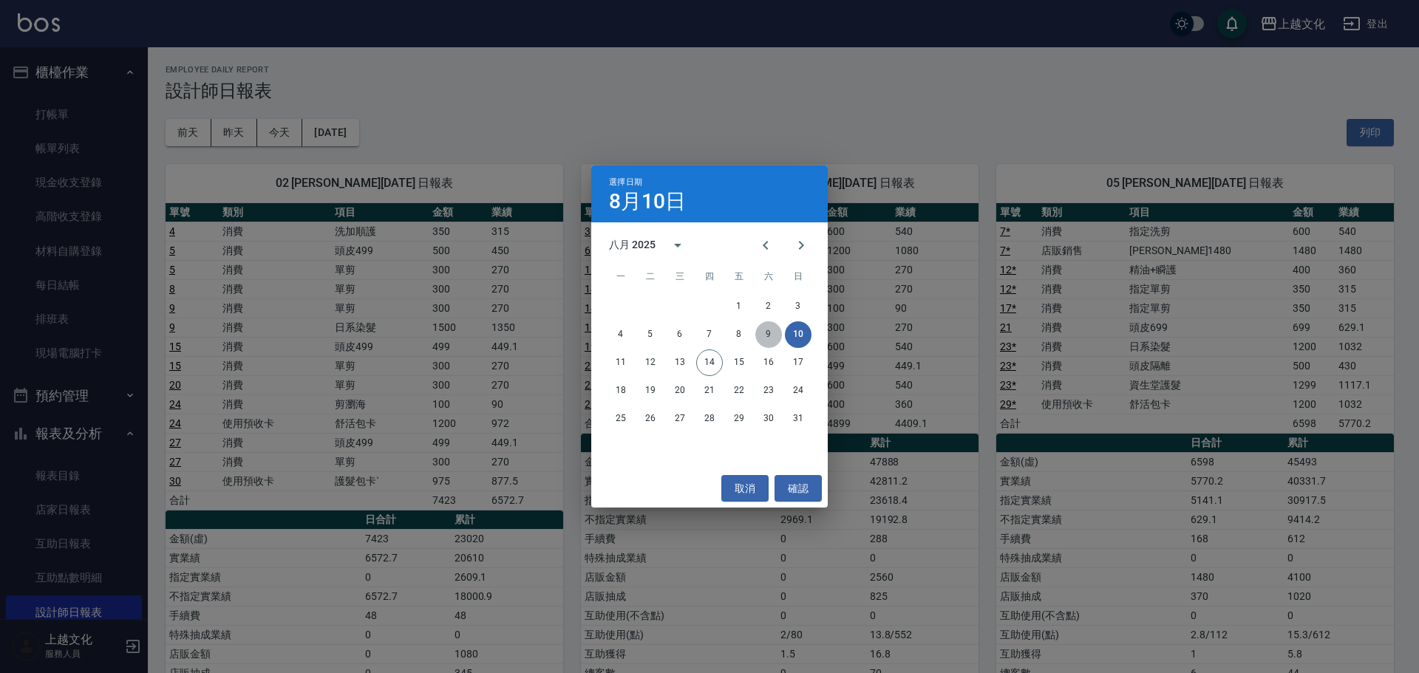
click at [762, 329] on button "9" at bounding box center [768, 334] width 27 height 27
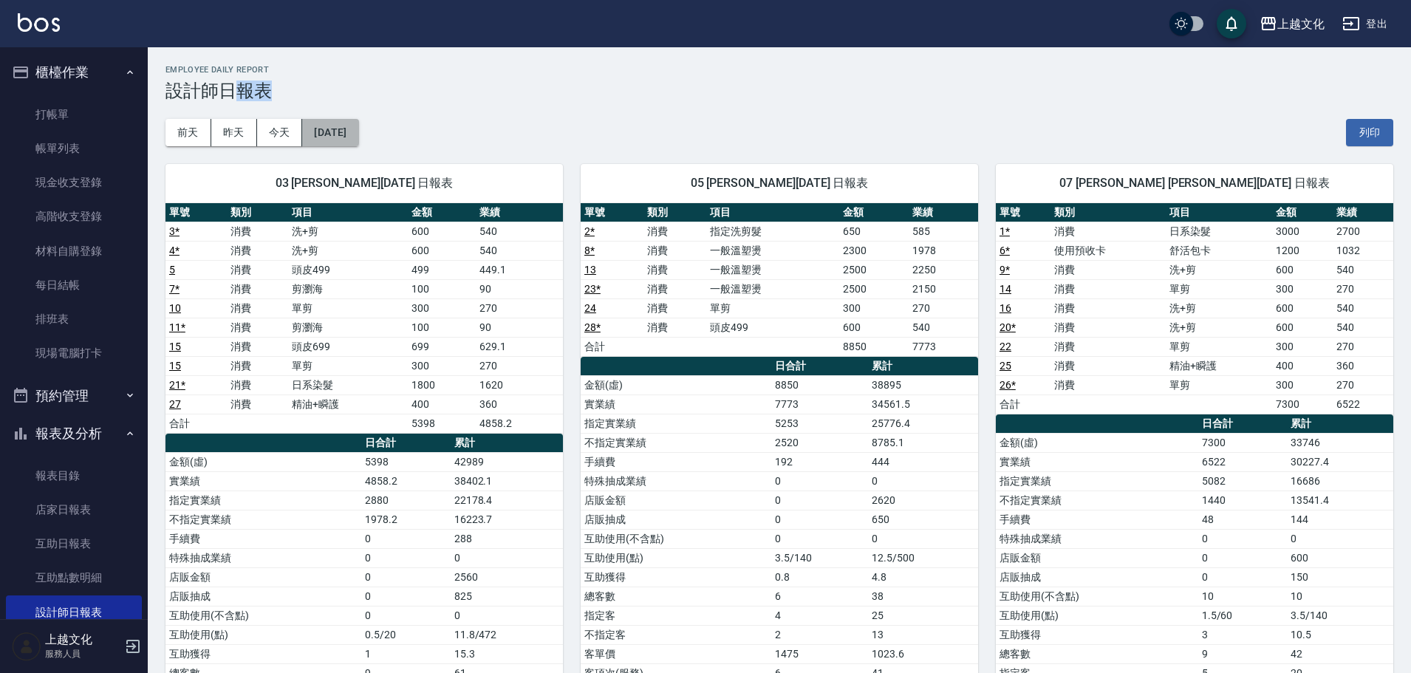
click at [340, 127] on button "[DATE]" at bounding box center [330, 132] width 56 height 27
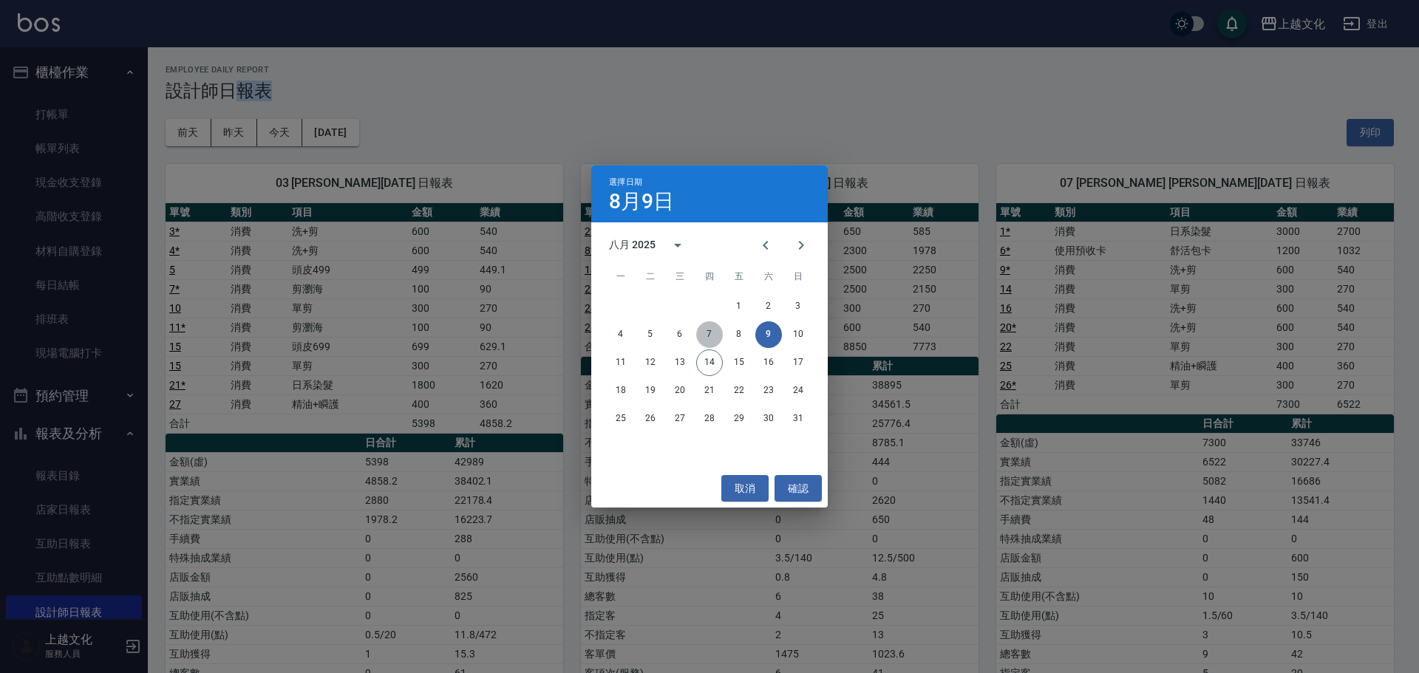
click at [713, 326] on button "7" at bounding box center [709, 334] width 27 height 27
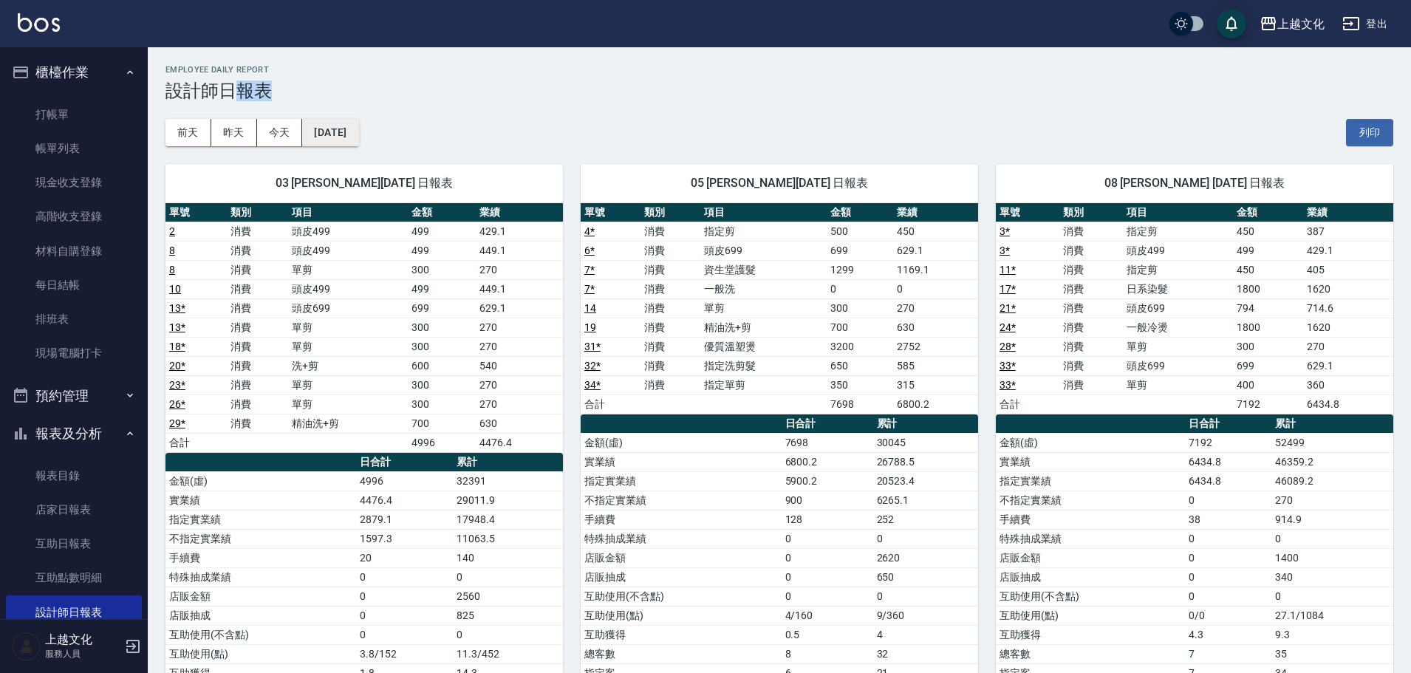
click at [358, 130] on button "[DATE]" at bounding box center [330, 132] width 56 height 27
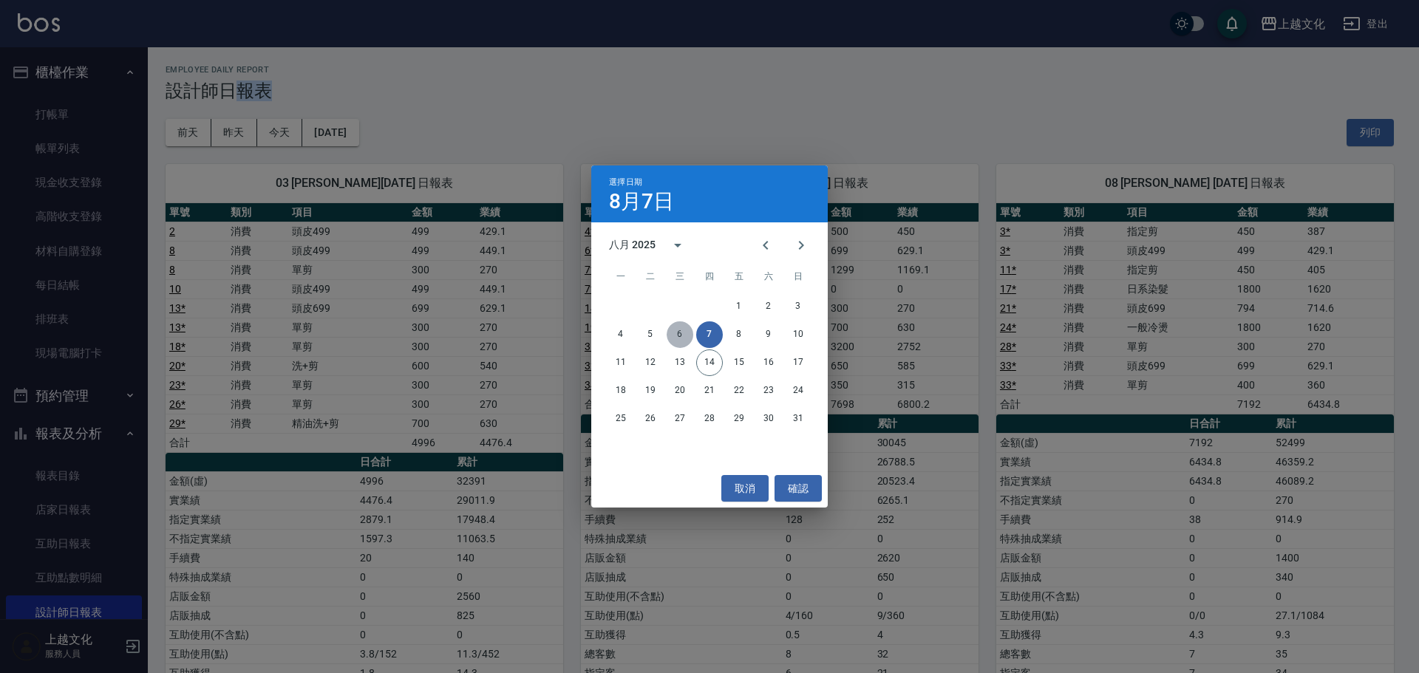
click at [685, 332] on button "6" at bounding box center [679, 334] width 27 height 27
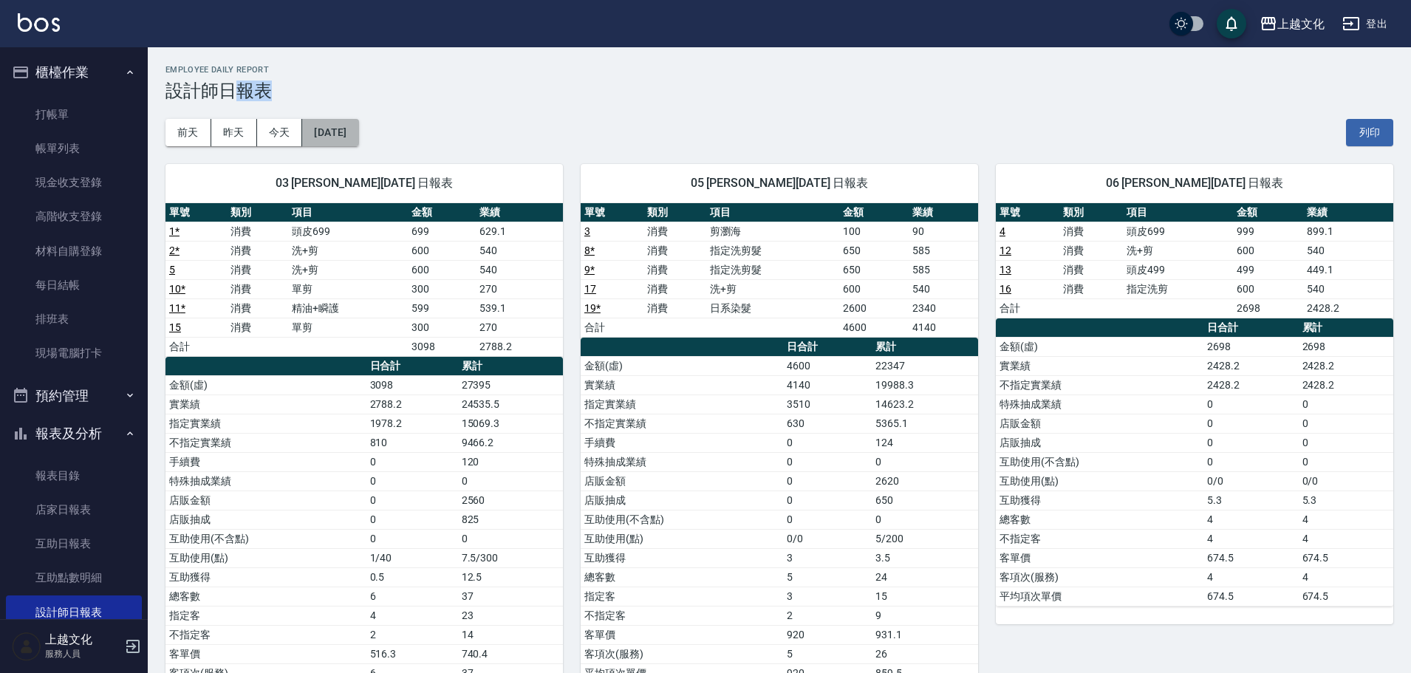
click at [358, 126] on button "[DATE]" at bounding box center [330, 132] width 56 height 27
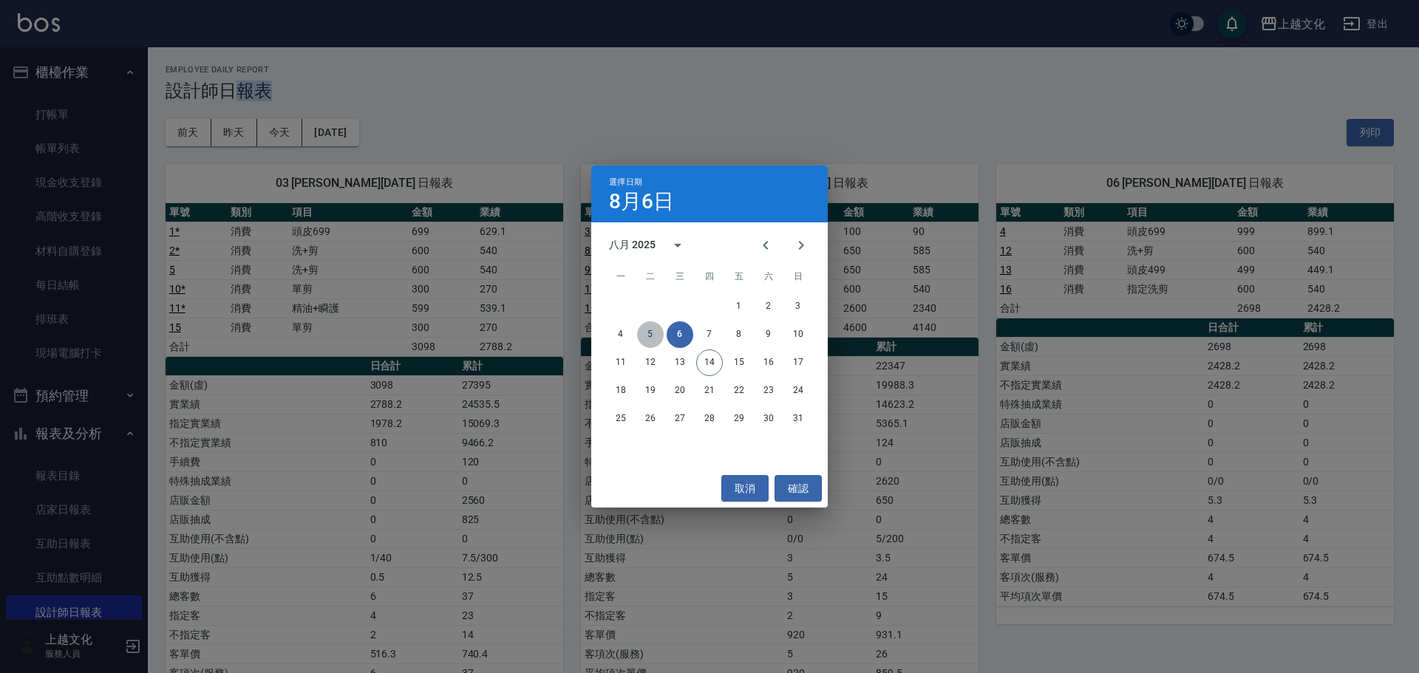
click at [650, 329] on button "5" at bounding box center [650, 334] width 27 height 27
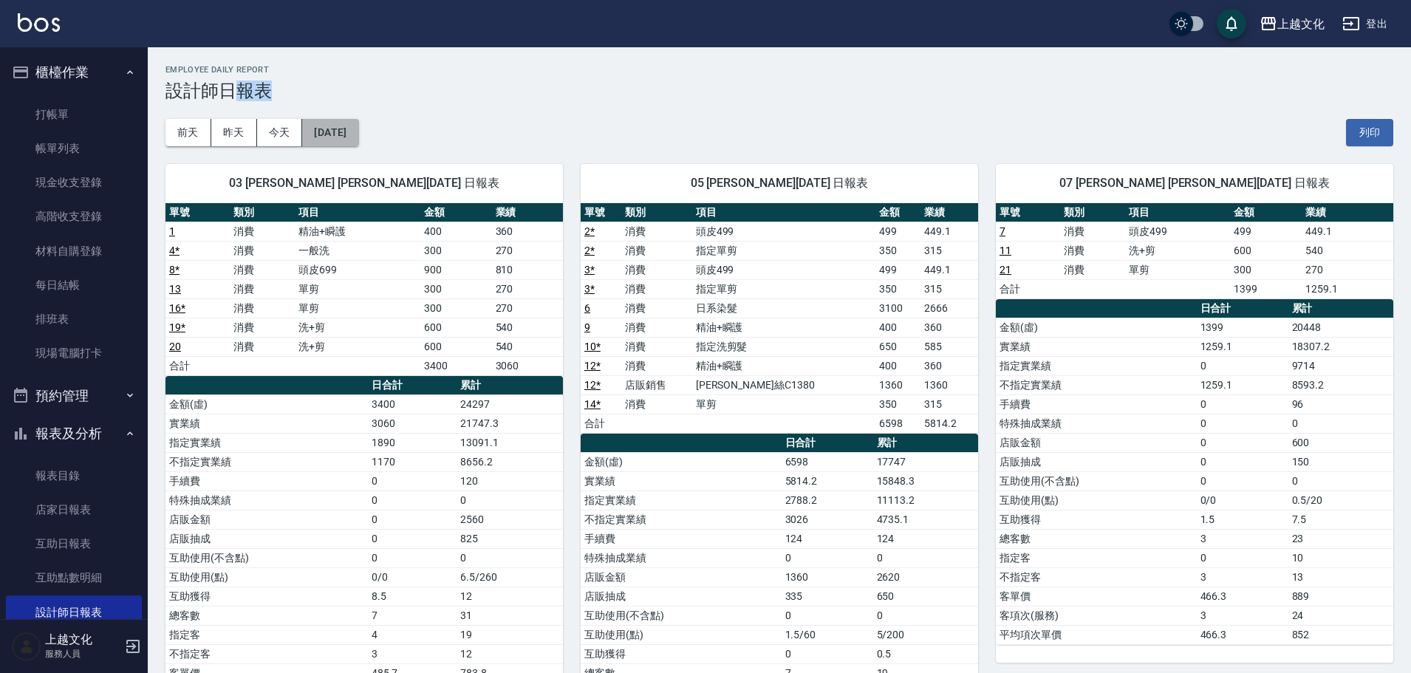
click at [358, 126] on button "[DATE]" at bounding box center [330, 132] width 56 height 27
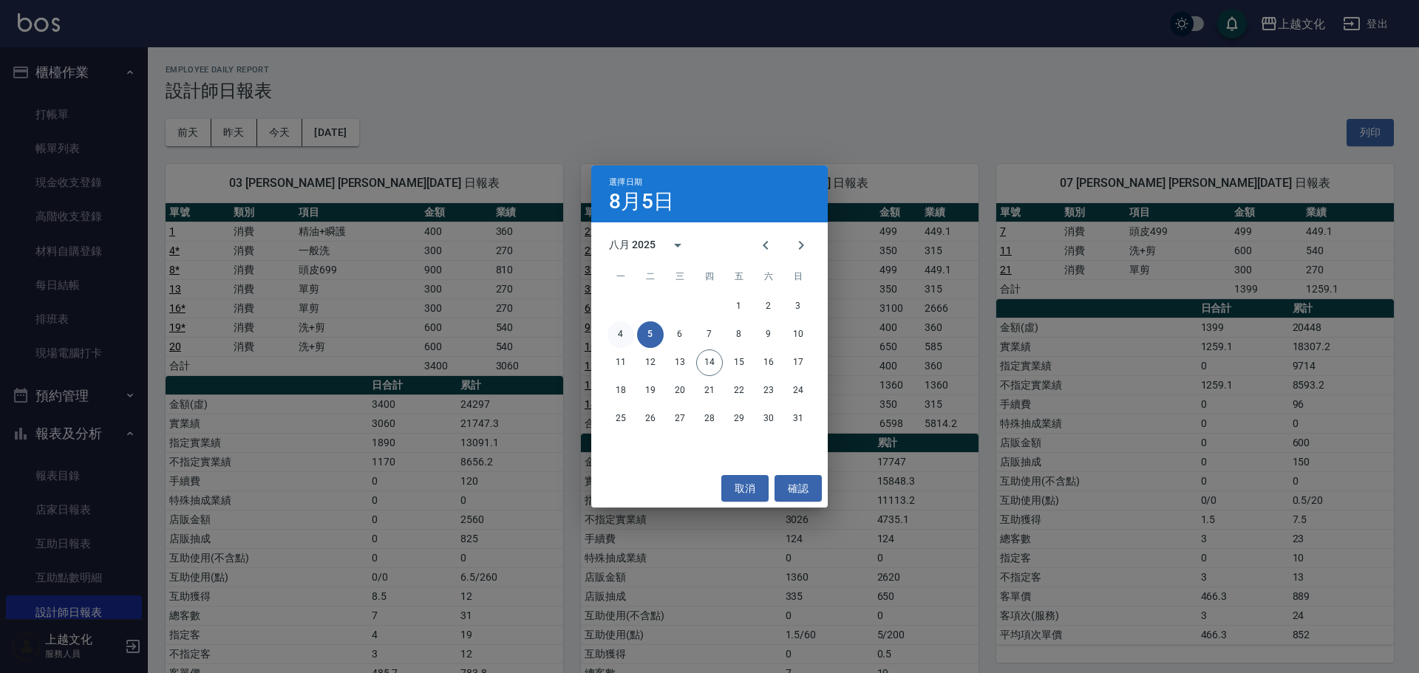
click at [626, 322] on div "4 5 6 7 8 9 10" at bounding box center [709, 334] width 236 height 27
click at [626, 322] on button "4" at bounding box center [620, 334] width 27 height 27
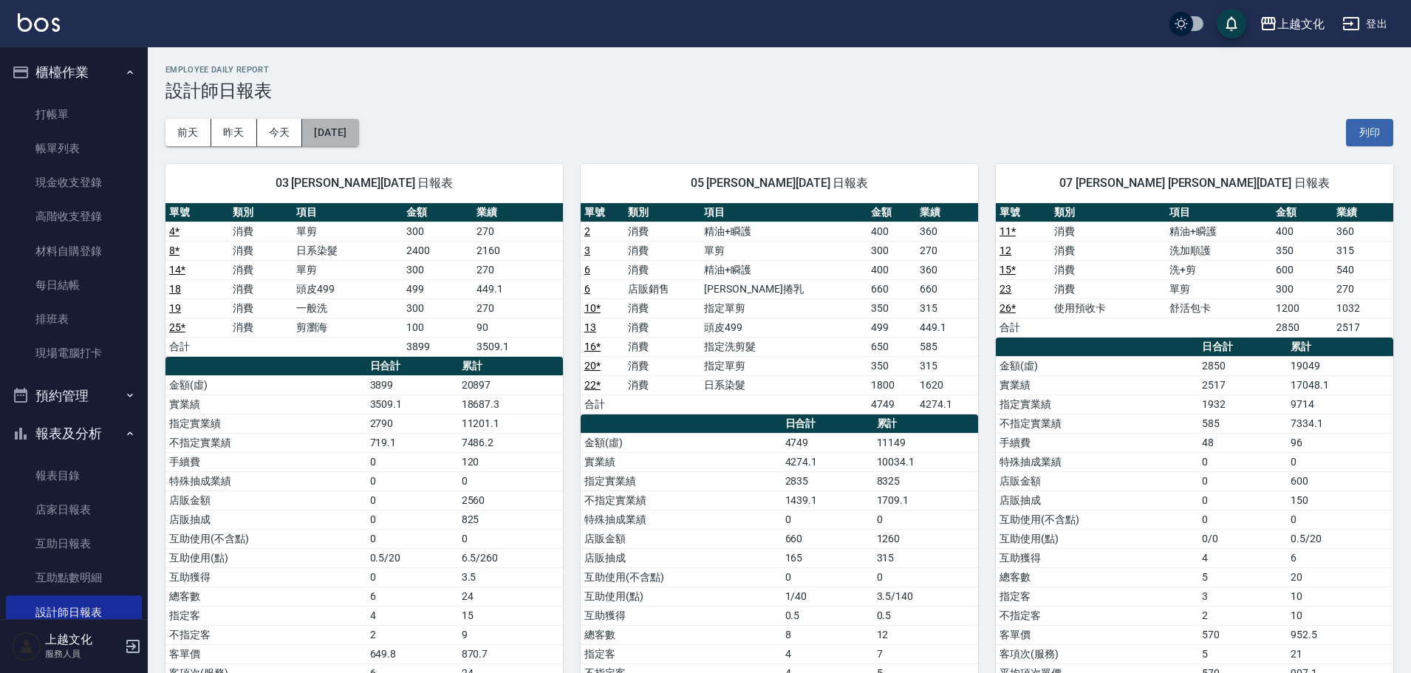
click at [334, 134] on button "[DATE]" at bounding box center [330, 132] width 56 height 27
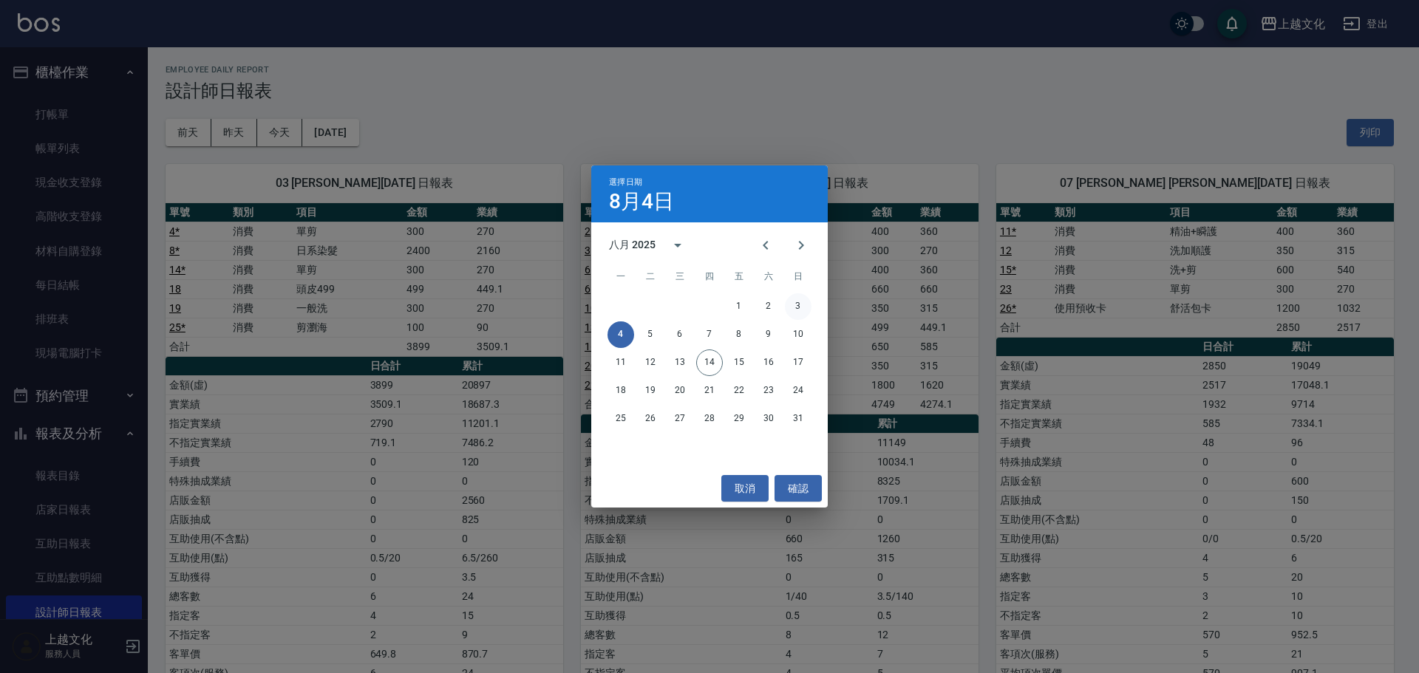
click at [799, 306] on button "3" at bounding box center [798, 306] width 27 height 27
click at [799, 306] on div "上越文化 [DATE] 設計師日報表 列印時間： [DATE][PHONE_NUMBER]:13 Employee Daily Report 設計師日報表 […" at bounding box center [705, 665] width 1411 height 1331
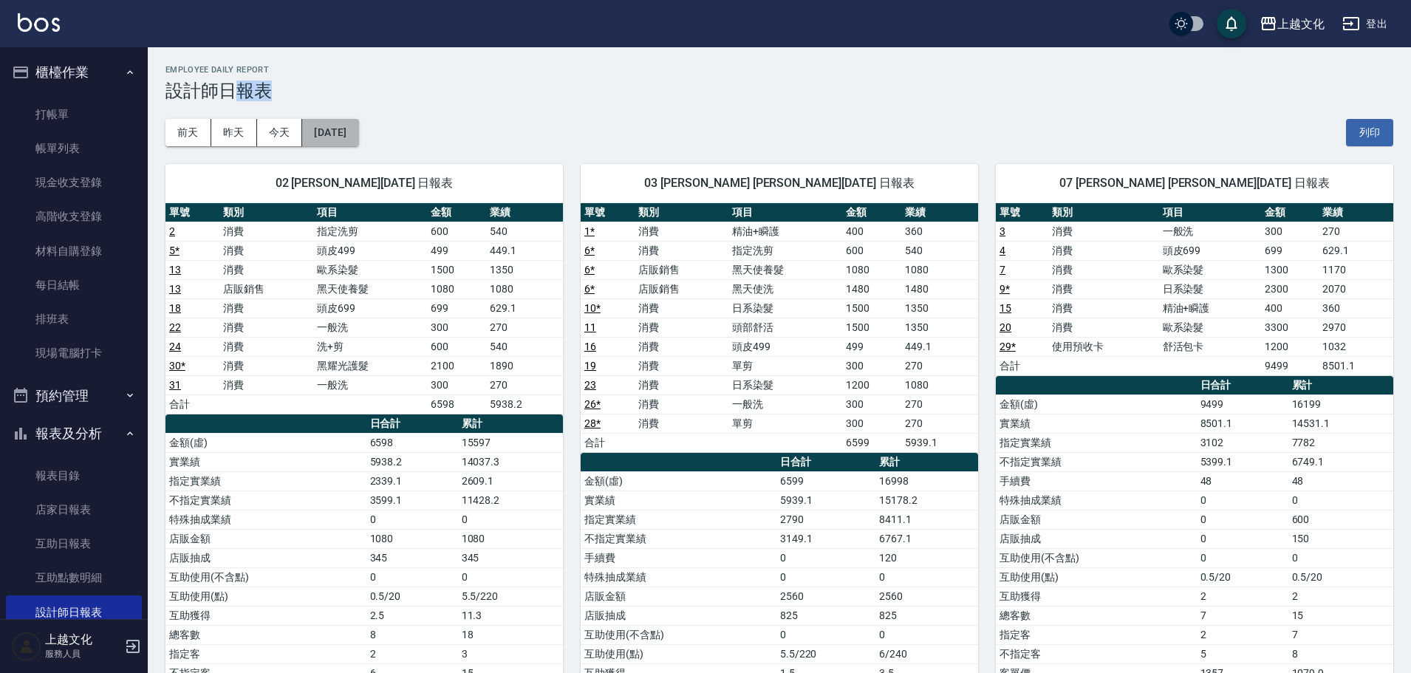
click at [358, 128] on button "[DATE]" at bounding box center [330, 132] width 56 height 27
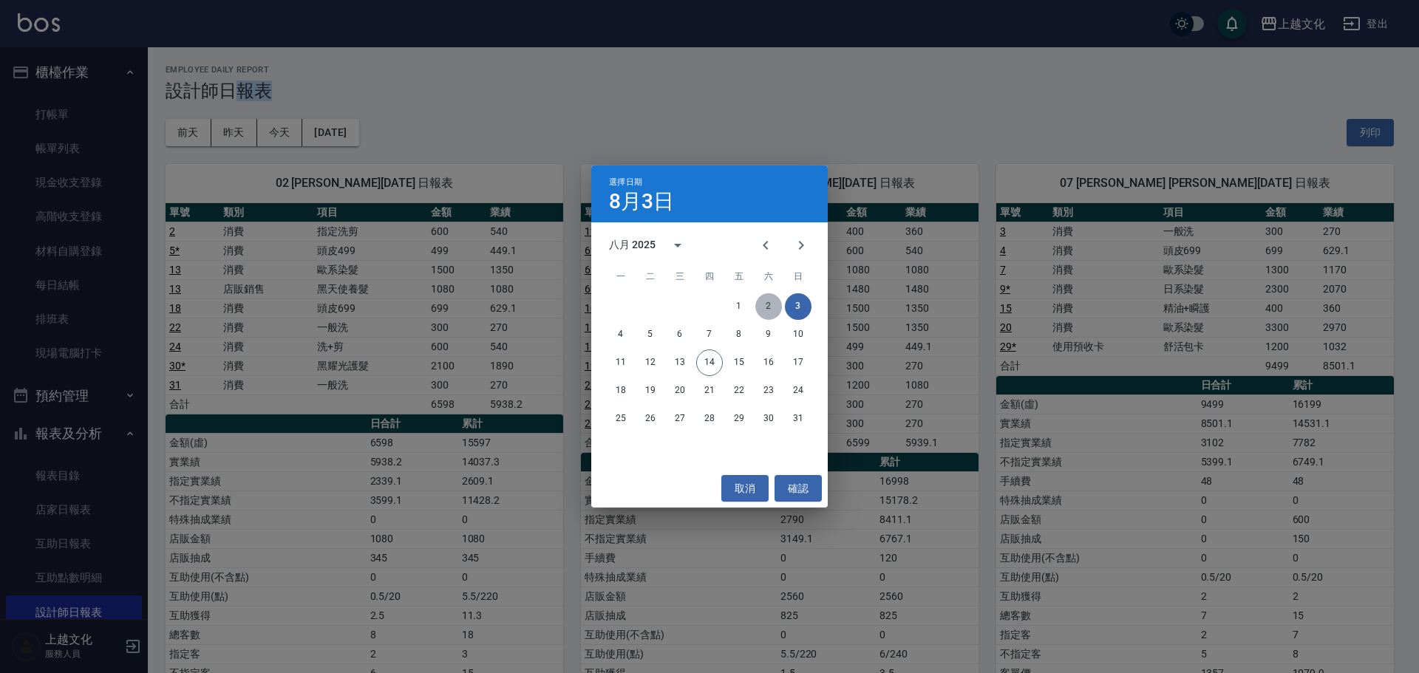
click at [767, 295] on button "2" at bounding box center [768, 306] width 27 height 27
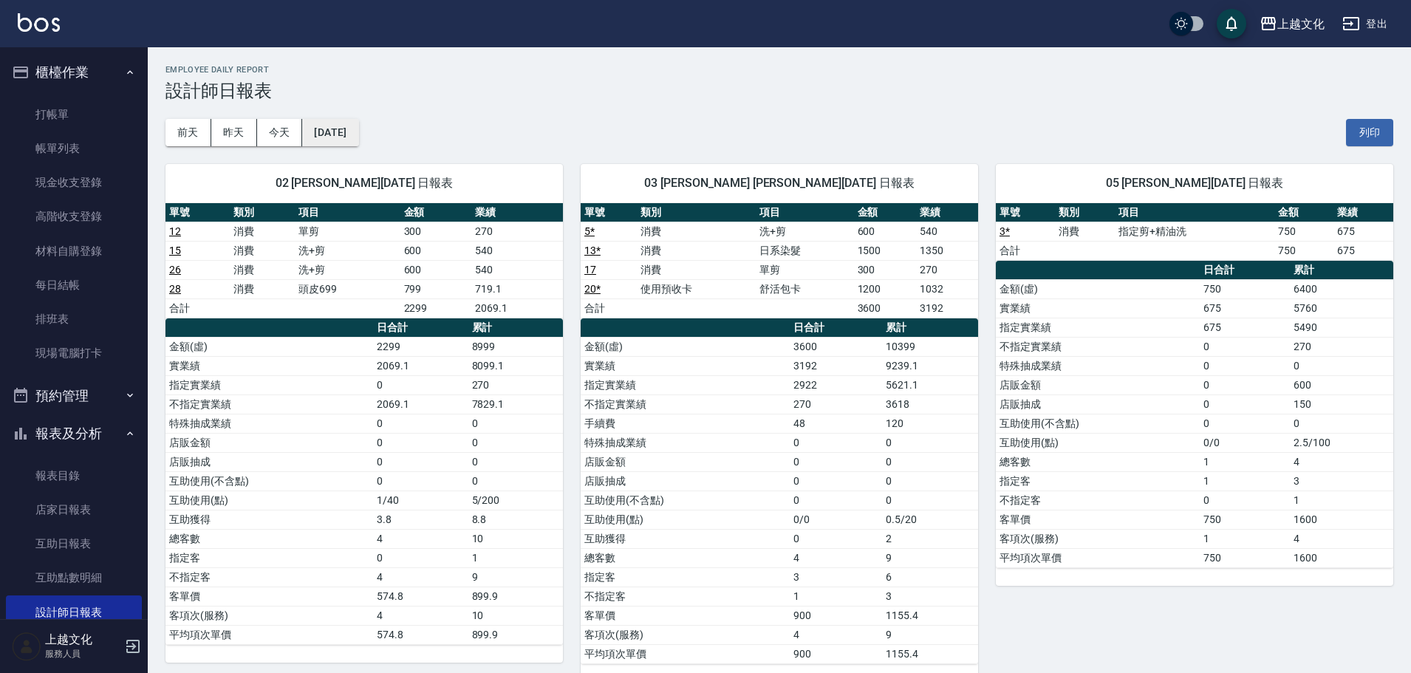
click at [322, 129] on button "[DATE]" at bounding box center [330, 132] width 56 height 27
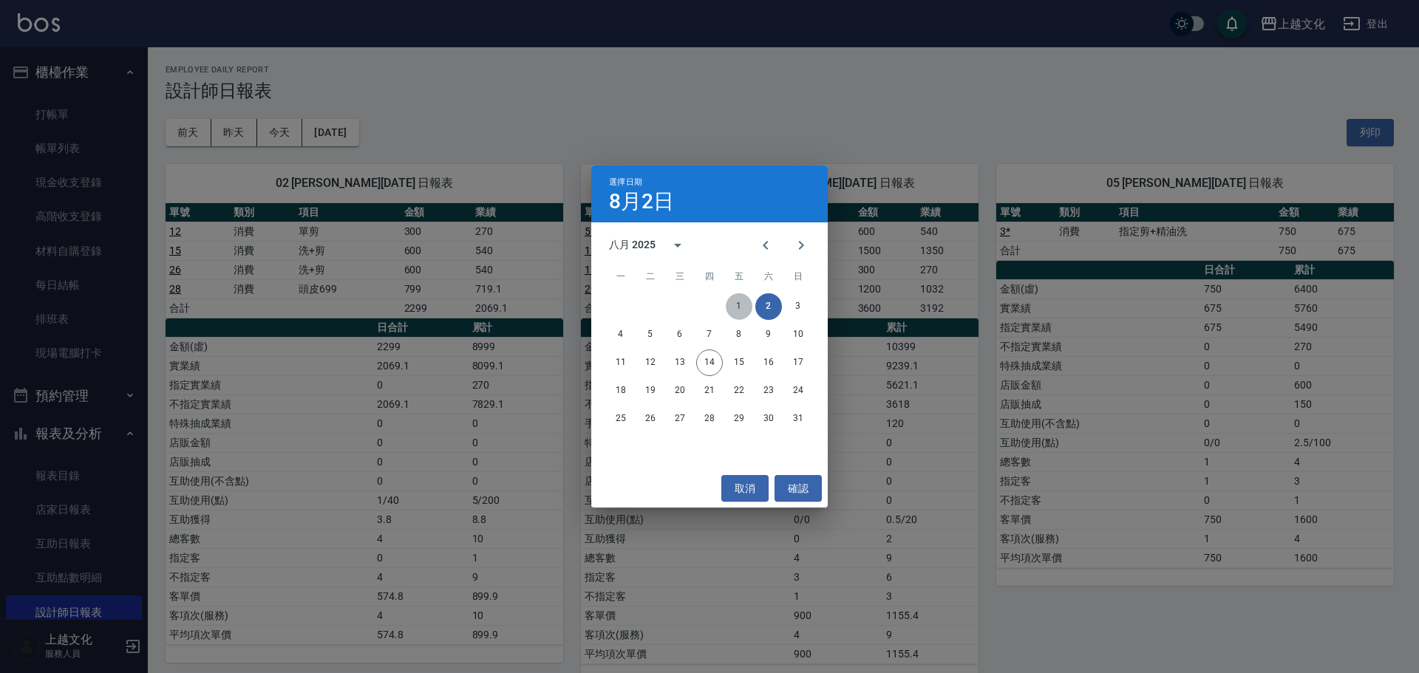
click at [734, 302] on button "1" at bounding box center [739, 306] width 27 height 27
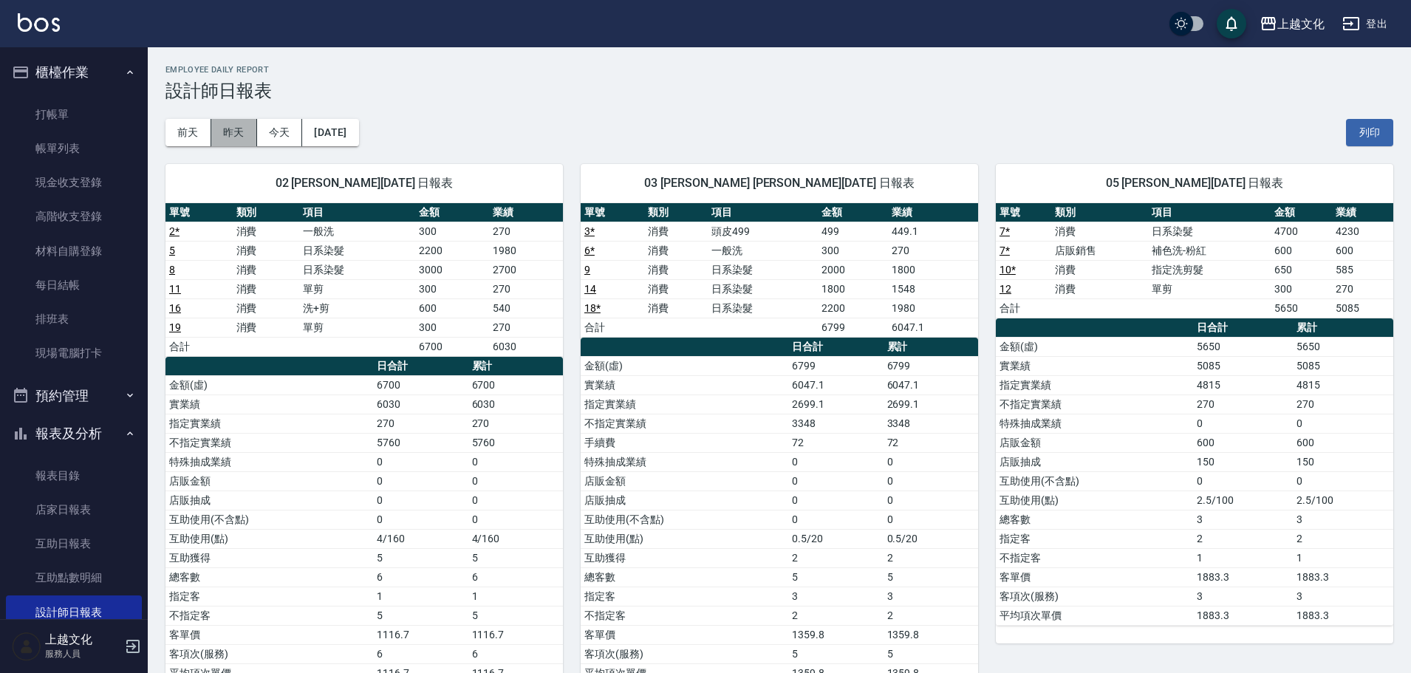
click at [231, 136] on button "昨天" at bounding box center [234, 132] width 46 height 27
